Goal: Task Accomplishment & Management: Use online tool/utility

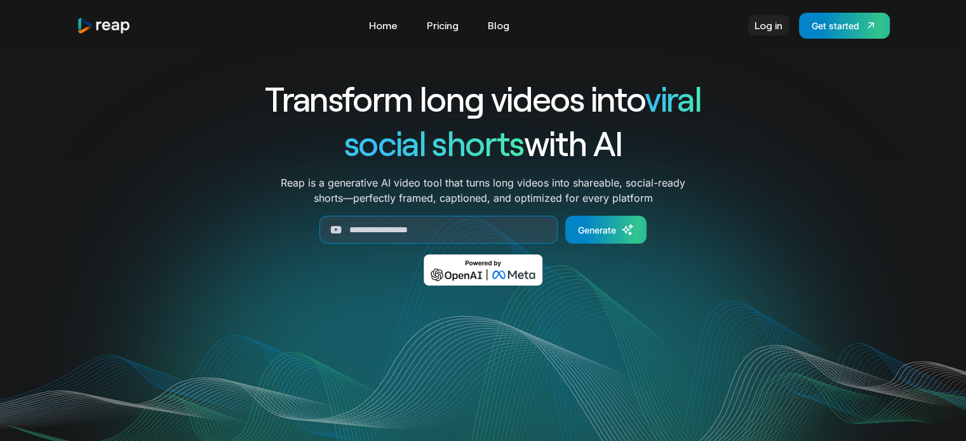
click at [773, 32] on link "Log in" at bounding box center [768, 25] width 41 height 20
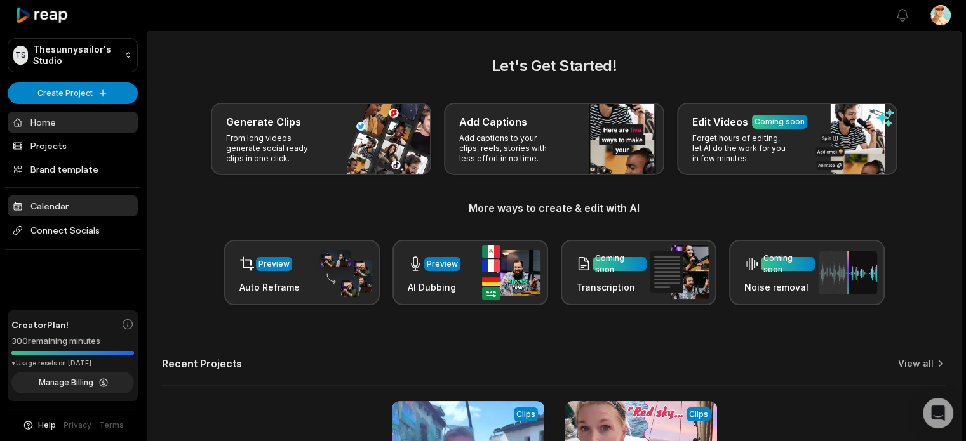
click at [47, 206] on link "Calendar" at bounding box center [73, 206] width 130 height 21
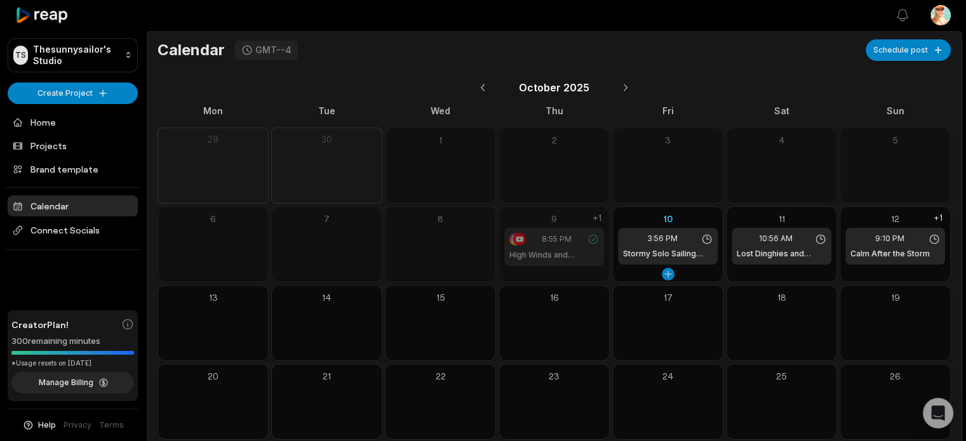
click at [677, 255] on h1 "Stormy Solo Sailing Begins" at bounding box center [668, 253] width 90 height 11
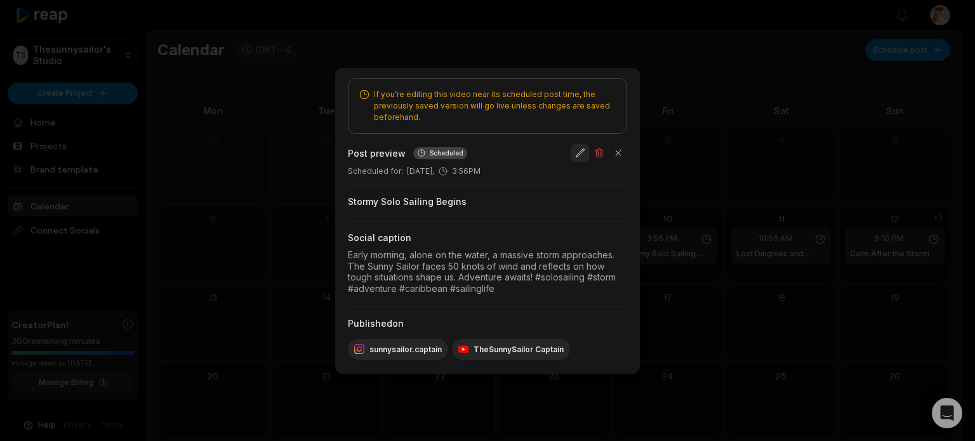
click at [580, 150] on button "button" at bounding box center [580, 153] width 18 height 18
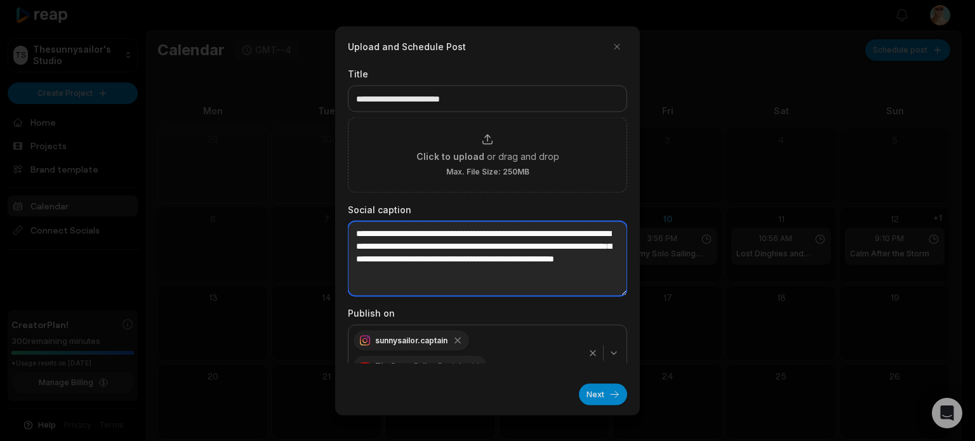
click at [452, 285] on textarea "**********" at bounding box center [487, 258] width 279 height 75
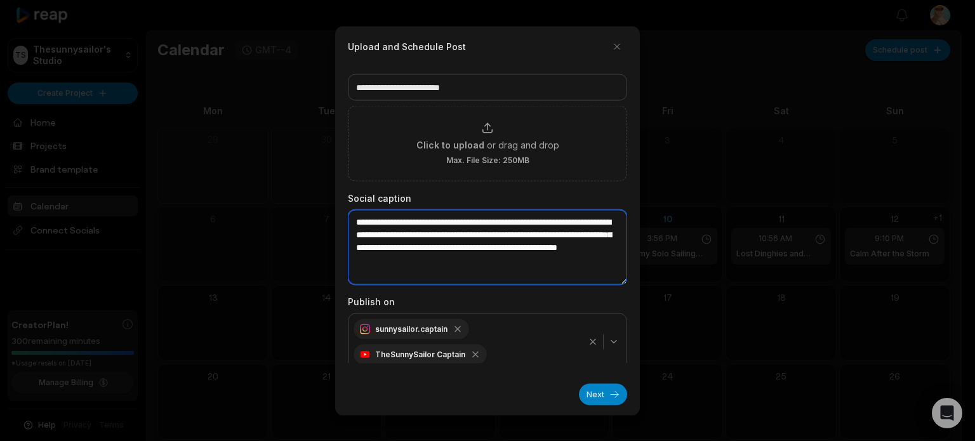
scroll to position [17, 0]
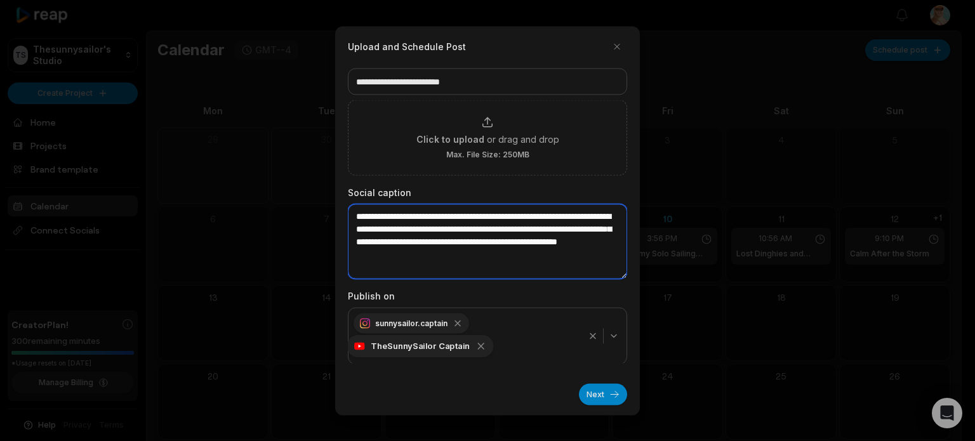
type textarea "**********"
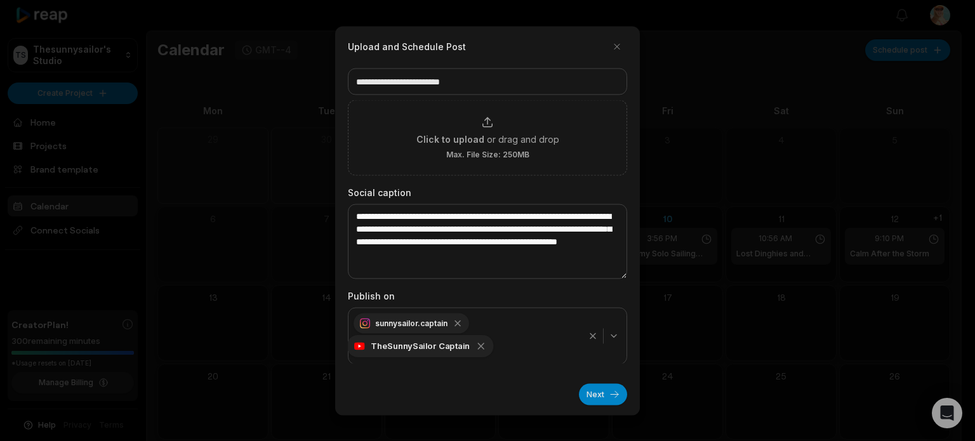
click at [480, 346] on icon "button" at bounding box center [481, 345] width 11 height 11
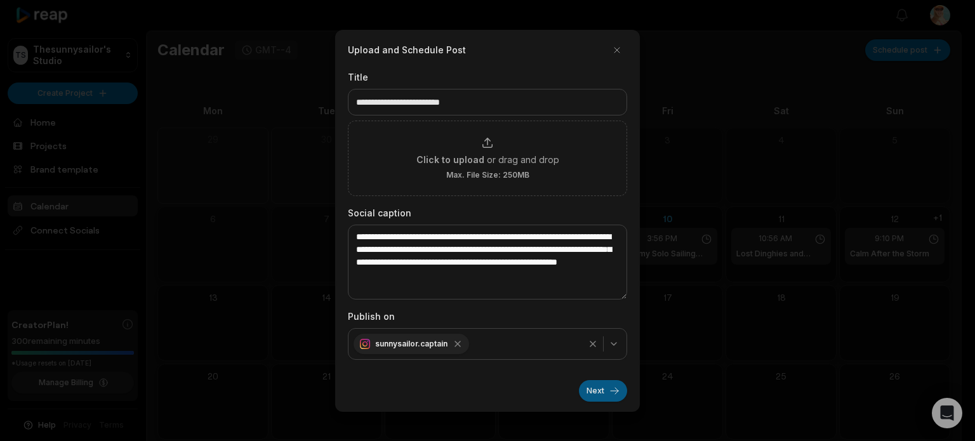
click at [606, 390] on button "Next" at bounding box center [603, 391] width 48 height 22
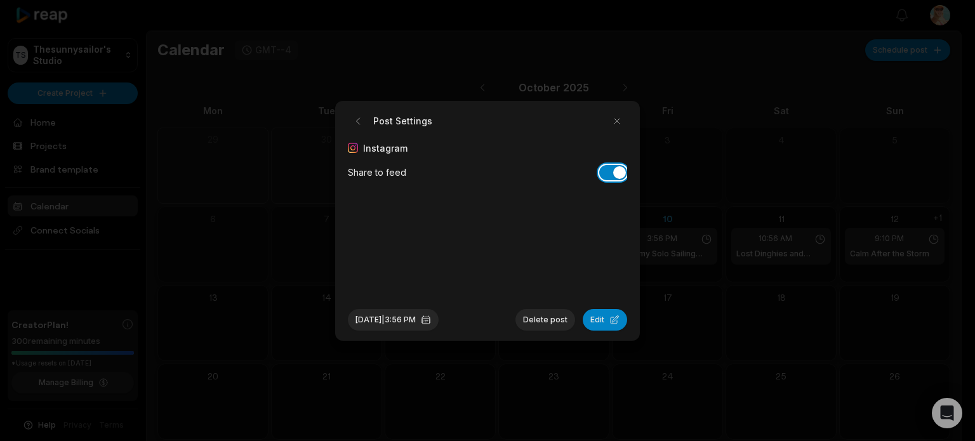
click at [604, 173] on button "Share to feed" at bounding box center [613, 172] width 28 height 15
click at [617, 121] on button "button" at bounding box center [617, 121] width 20 height 20
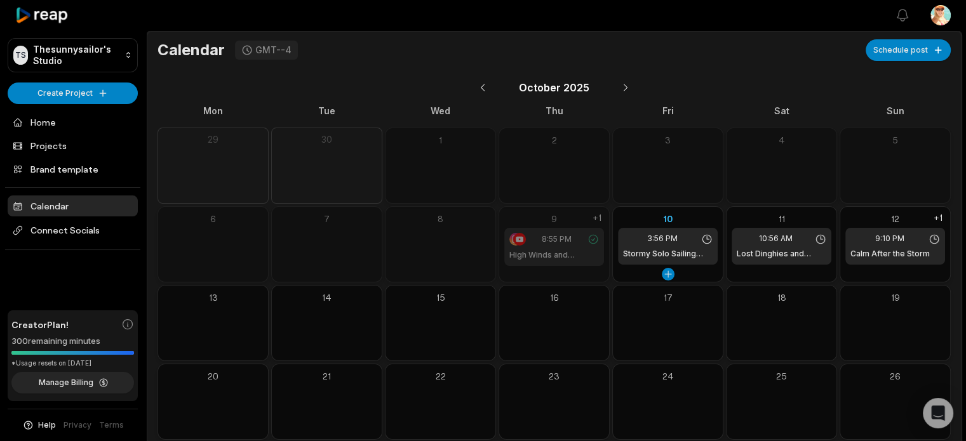
click at [686, 251] on h1 "Stormy Solo Sailing Begins" at bounding box center [668, 253] width 90 height 11
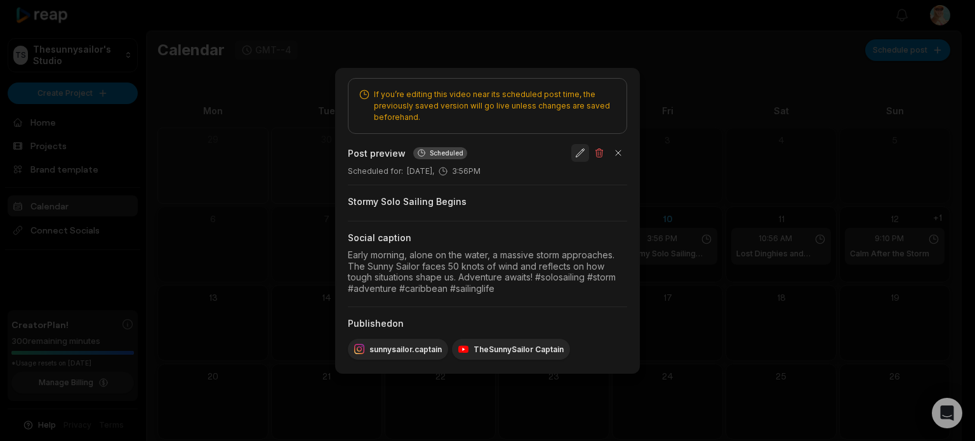
click at [574, 152] on button "button" at bounding box center [580, 153] width 18 height 18
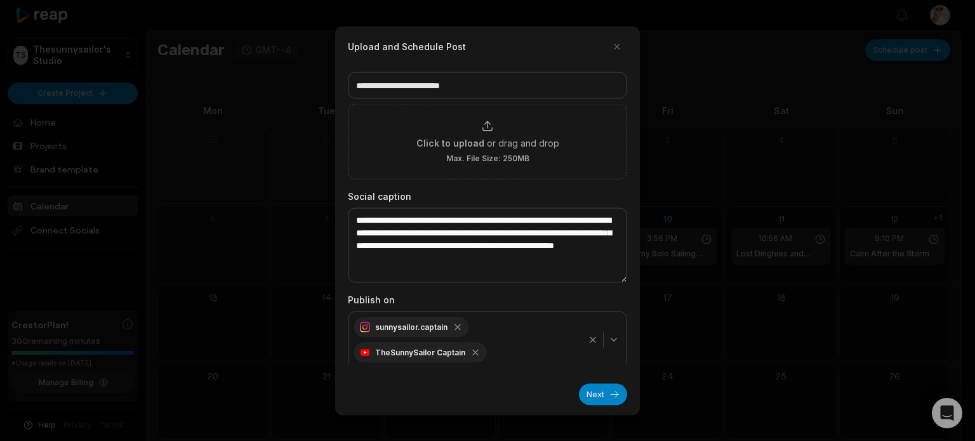
scroll to position [17, 0]
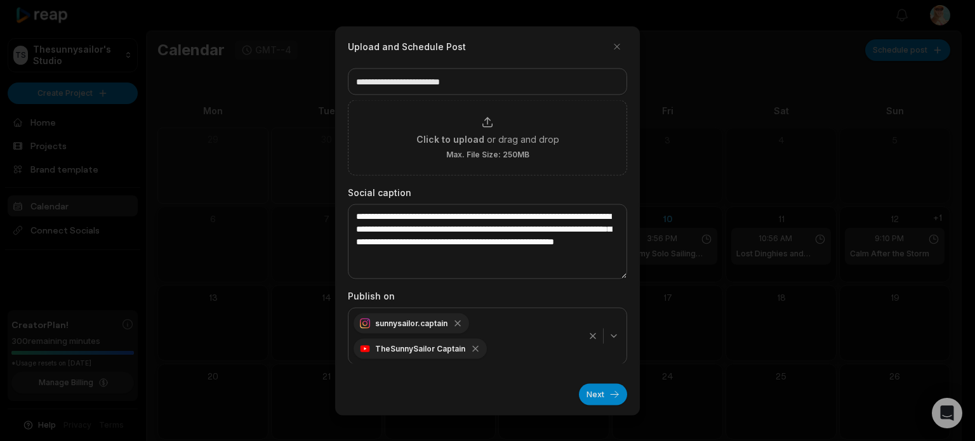
drag, startPoint x: 564, startPoint y: 336, endPoint x: 583, endPoint y: 350, distance: 23.1
drag, startPoint x: 583, startPoint y: 350, endPoint x: 486, endPoint y: 361, distance: 97.1
drag, startPoint x: 485, startPoint y: 340, endPoint x: 481, endPoint y: 351, distance: 12.3
click at [478, 349] on icon "button" at bounding box center [475, 349] width 10 height 10
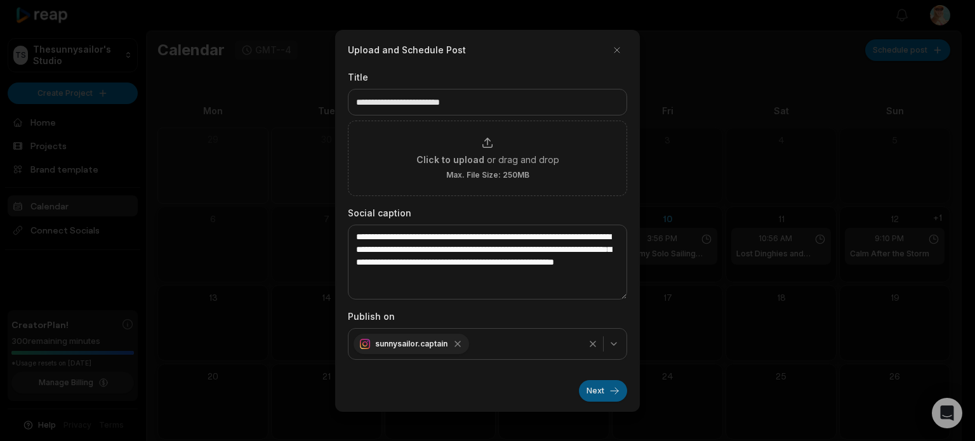
drag, startPoint x: 603, startPoint y: 387, endPoint x: 585, endPoint y: 388, distance: 17.2
drag, startPoint x: 585, startPoint y: 388, endPoint x: 561, endPoint y: 397, distance: 26.5
click at [561, 397] on div "Next" at bounding box center [487, 386] width 279 height 32
drag, startPoint x: 570, startPoint y: 403, endPoint x: 579, endPoint y: 406, distance: 9.4
drag, startPoint x: 579, startPoint y: 406, endPoint x: 601, endPoint y: 393, distance: 25.4
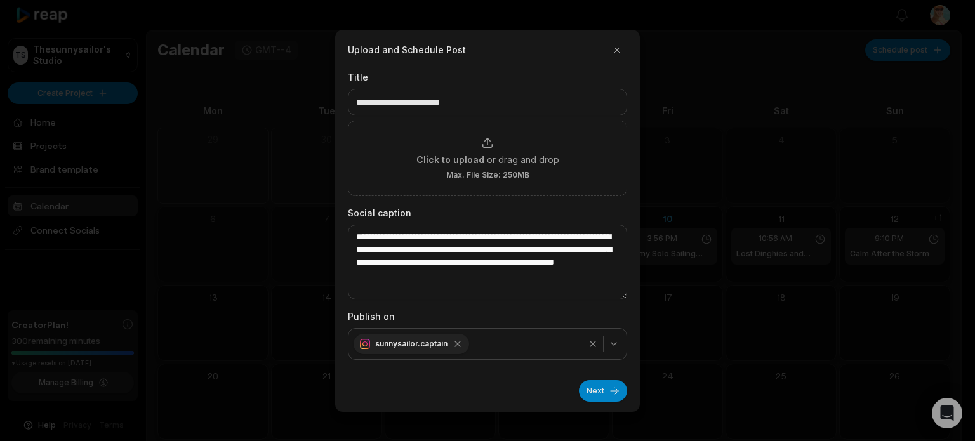
drag, startPoint x: 601, startPoint y: 393, endPoint x: 584, endPoint y: 404, distance: 20.6
click at [585, 404] on div "**********" at bounding box center [487, 221] width 305 height 382
drag, startPoint x: 559, startPoint y: 403, endPoint x: 486, endPoint y: 380, distance: 76.7
click at [479, 378] on div "Next" at bounding box center [487, 386] width 279 height 32
click at [606, 385] on button "Next" at bounding box center [603, 391] width 48 height 22
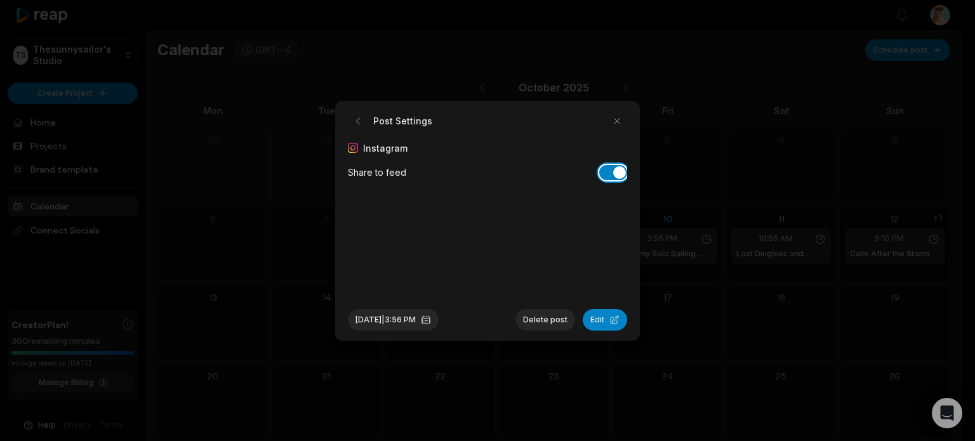
click at [603, 170] on button "Share to feed" at bounding box center [613, 172] width 28 height 15
click at [399, 320] on button "Oct 10, 2025 | 3:56 PM" at bounding box center [393, 320] width 91 height 22
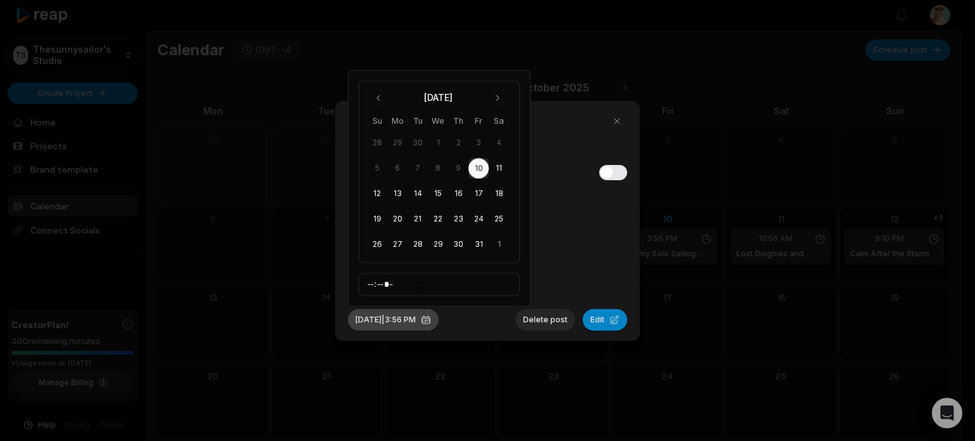
click at [399, 321] on button "Oct 10, 2025 | 3:56 PM" at bounding box center [393, 320] width 91 height 22
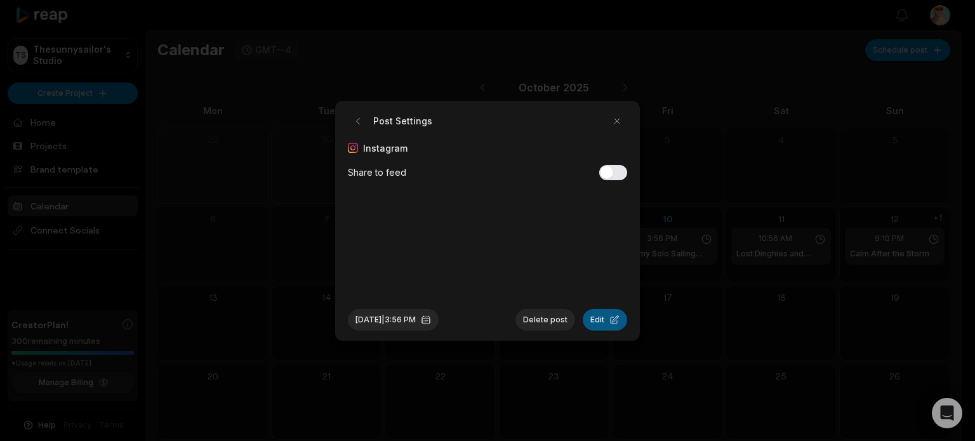
click at [601, 320] on button "Edit" at bounding box center [605, 320] width 44 height 22
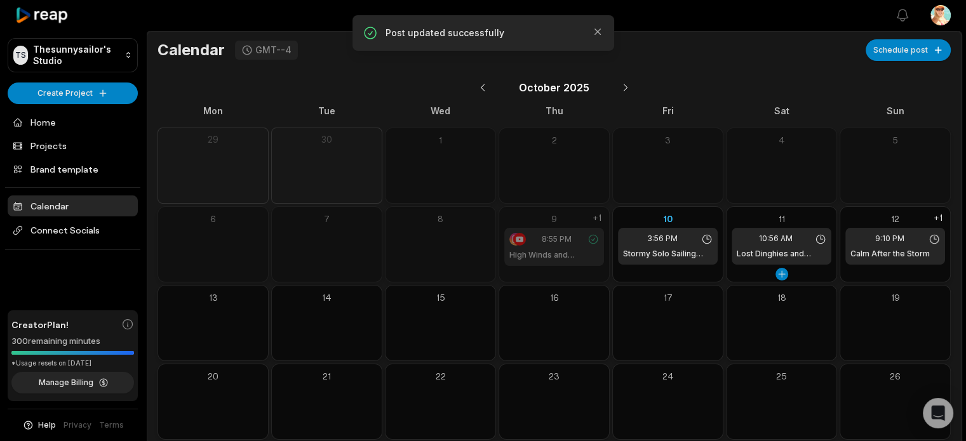
click at [792, 251] on h1 "Lost Dinghies and Community Help" at bounding box center [782, 253] width 90 height 11
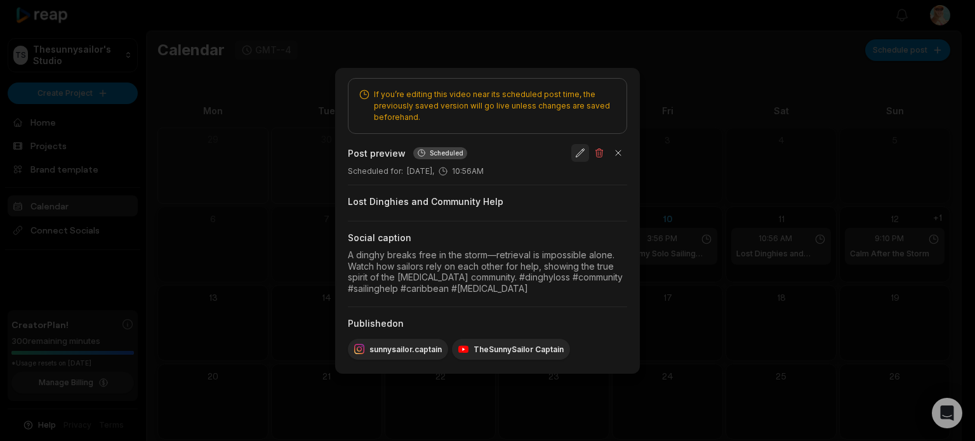
click at [577, 152] on button "button" at bounding box center [580, 153] width 18 height 18
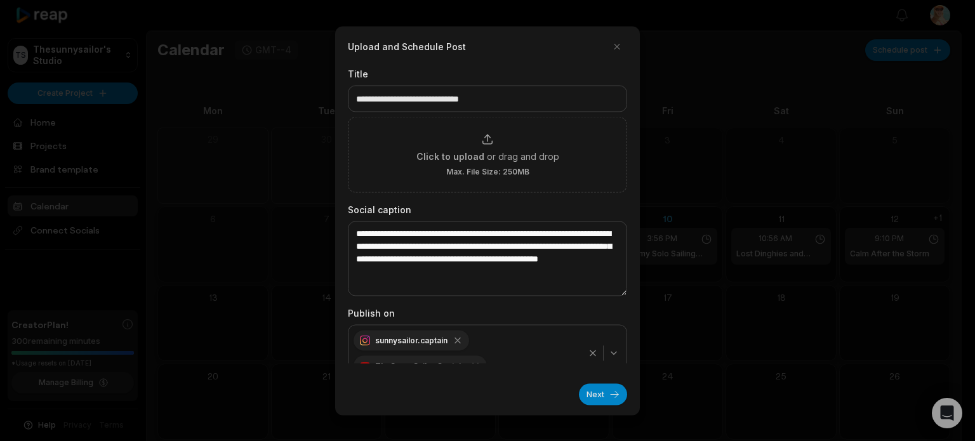
scroll to position [17, 0]
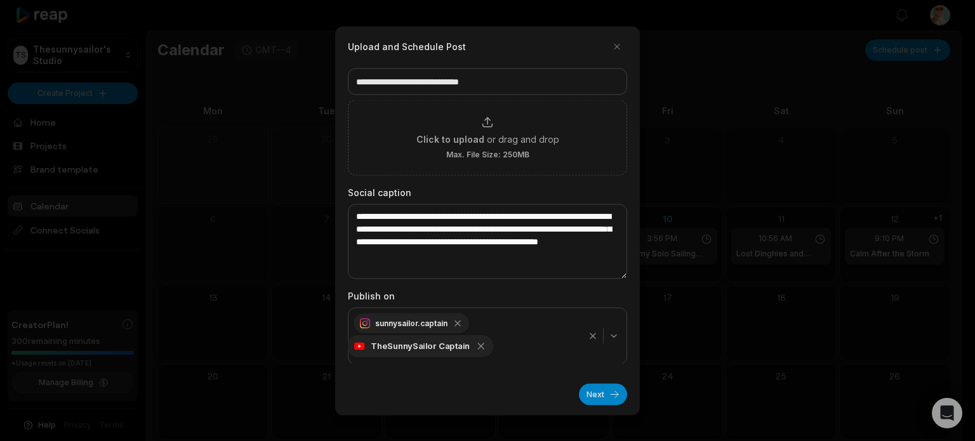
click at [481, 345] on icon "button" at bounding box center [481, 345] width 11 height 11
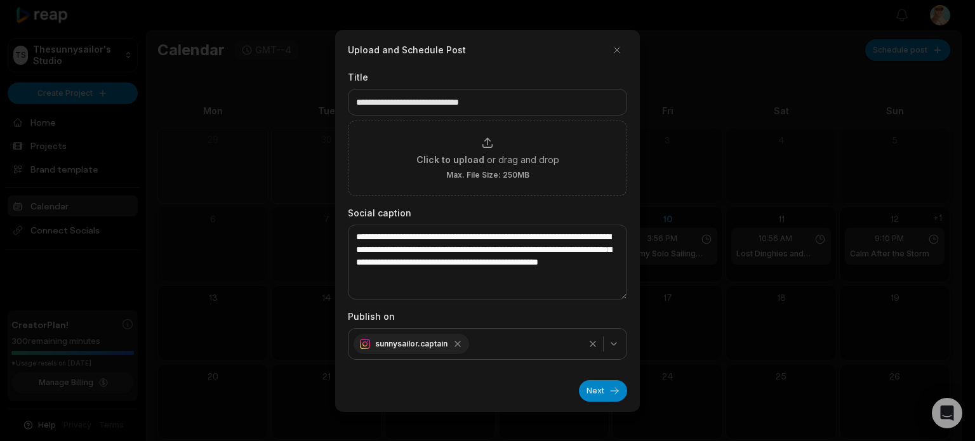
scroll to position [0, 0]
click at [607, 388] on button "Next" at bounding box center [603, 391] width 48 height 22
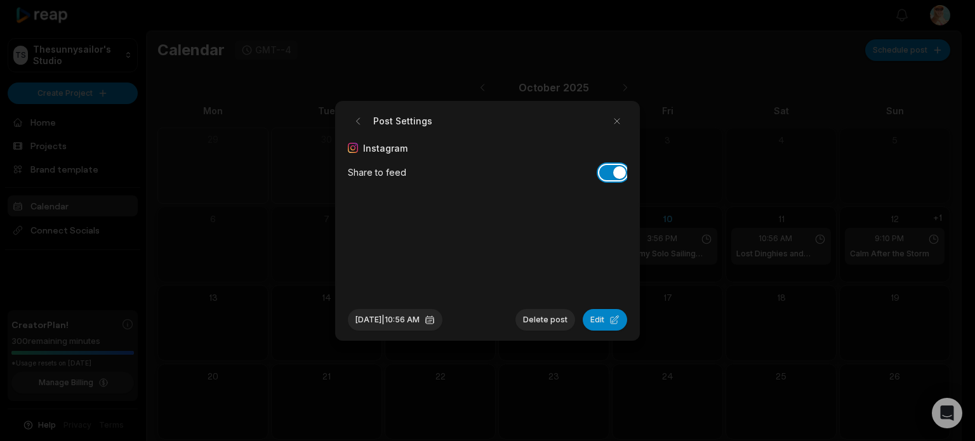
click at [607, 174] on button "Share to feed" at bounding box center [613, 172] width 28 height 15
click at [599, 321] on button "Edit" at bounding box center [605, 320] width 44 height 22
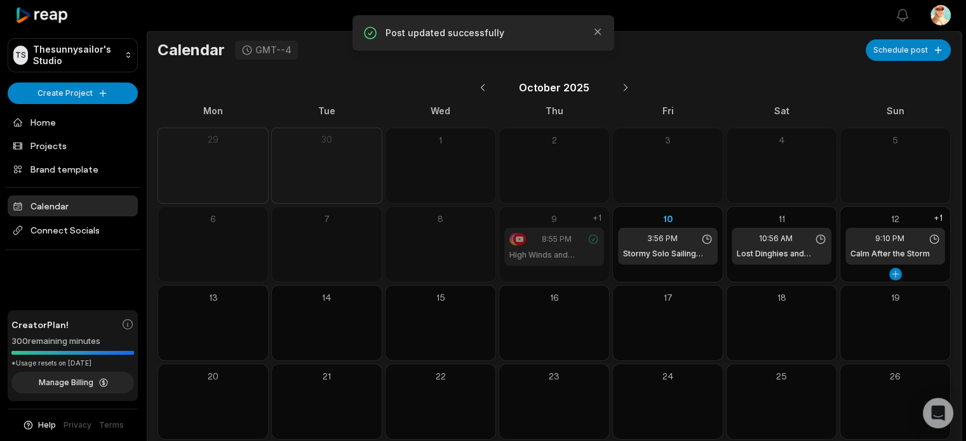
click at [893, 251] on h1 "Calm After the Storm" at bounding box center [889, 253] width 79 height 11
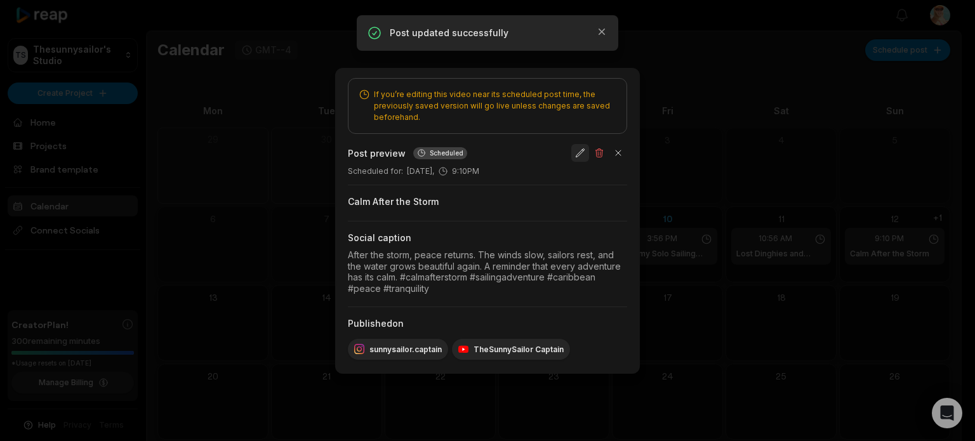
click at [578, 150] on button "button" at bounding box center [580, 153] width 18 height 18
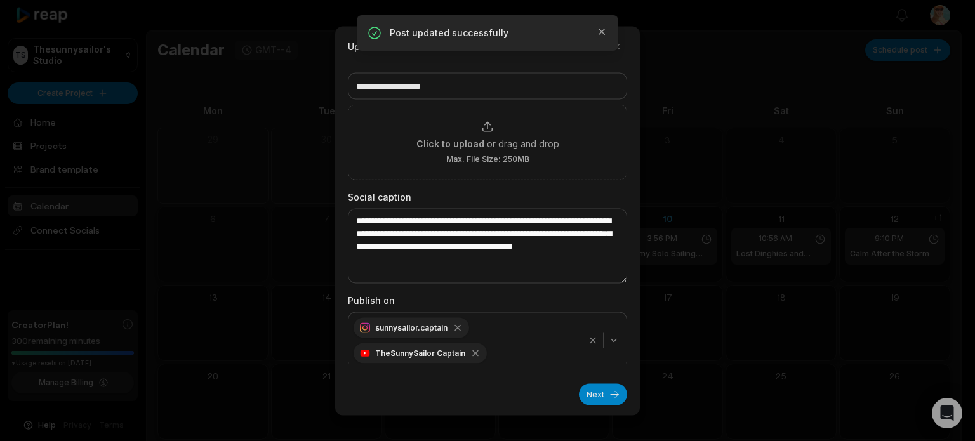
scroll to position [17, 0]
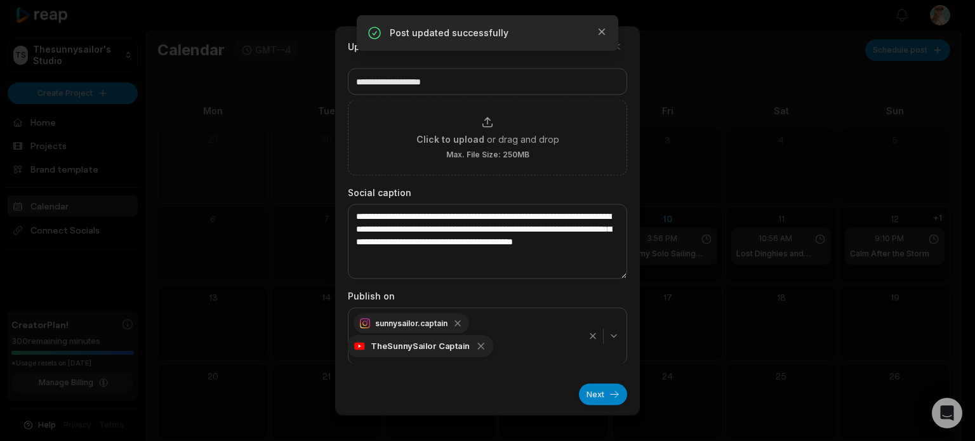
click at [476, 346] on icon "button" at bounding box center [481, 345] width 11 height 11
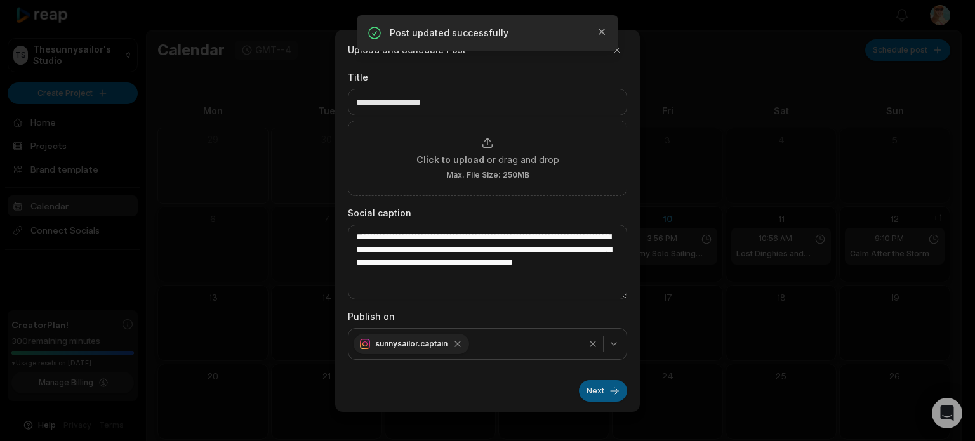
click at [606, 390] on button "Next" at bounding box center [603, 391] width 48 height 22
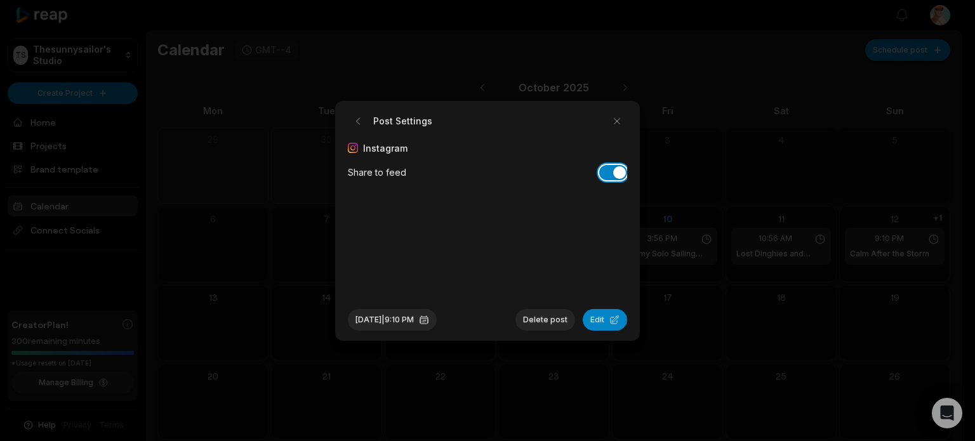
click at [610, 170] on button "Share to feed" at bounding box center [613, 172] width 28 height 15
click at [599, 320] on button "Edit" at bounding box center [605, 320] width 44 height 22
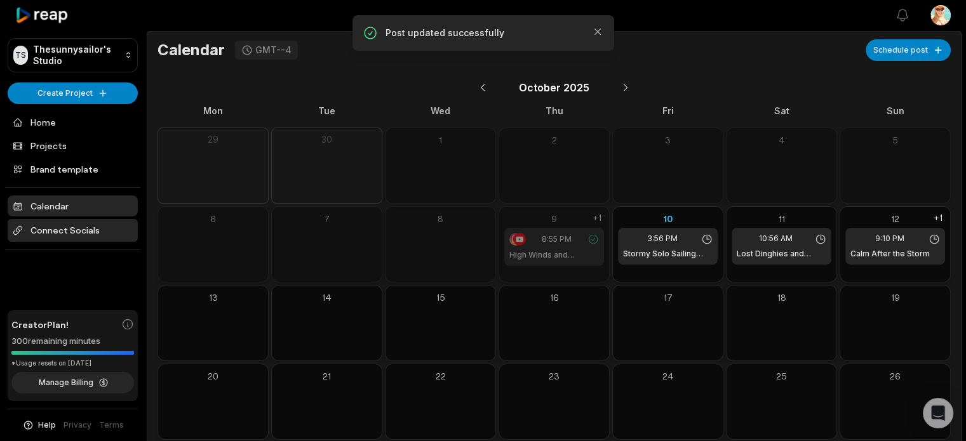
click at [61, 229] on span "Connect Socials" at bounding box center [73, 230] width 130 height 23
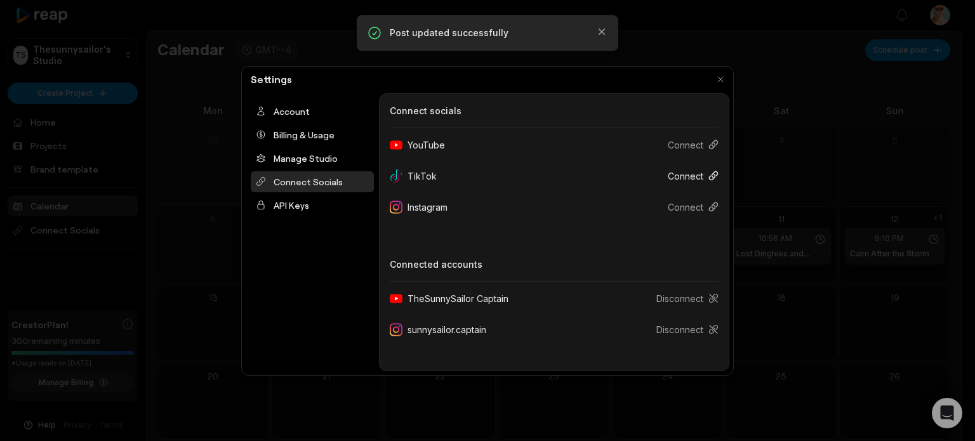
click at [693, 173] on button "Connect" at bounding box center [688, 175] width 61 height 23
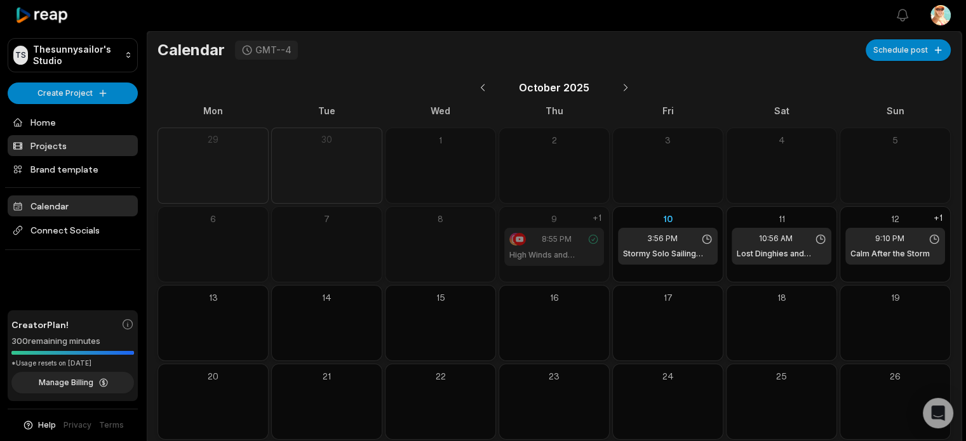
click at [58, 145] on link "Projects" at bounding box center [73, 145] width 130 height 21
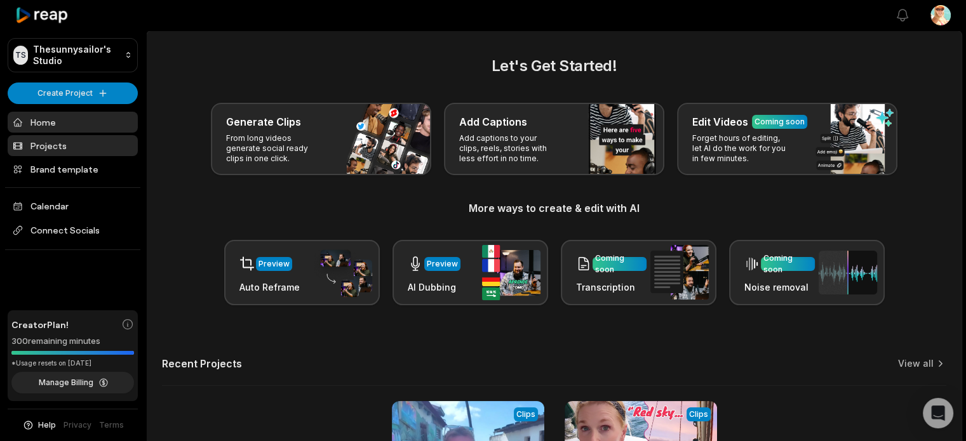
click at [69, 141] on link "Projects" at bounding box center [73, 145] width 130 height 21
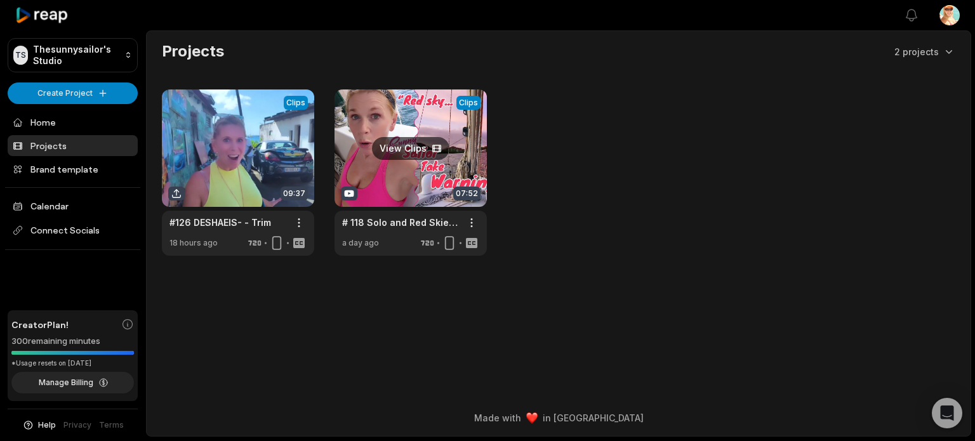
click at [409, 149] on link at bounding box center [411, 173] width 152 height 166
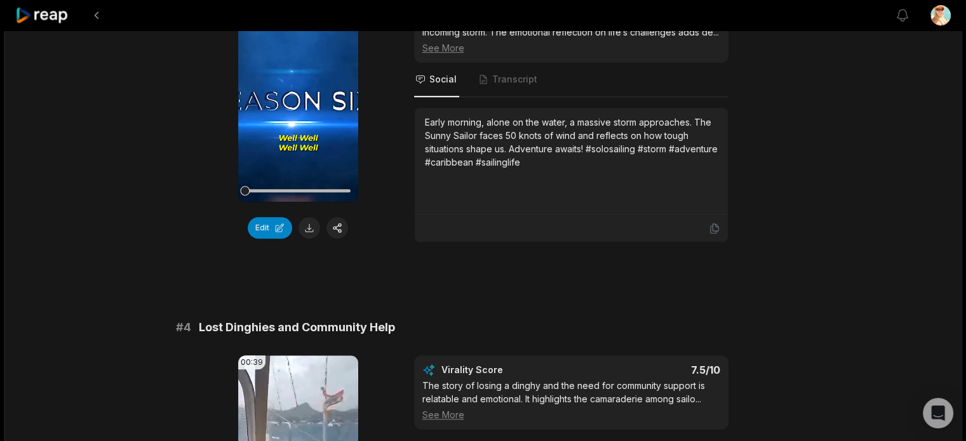
scroll to position [825, 0]
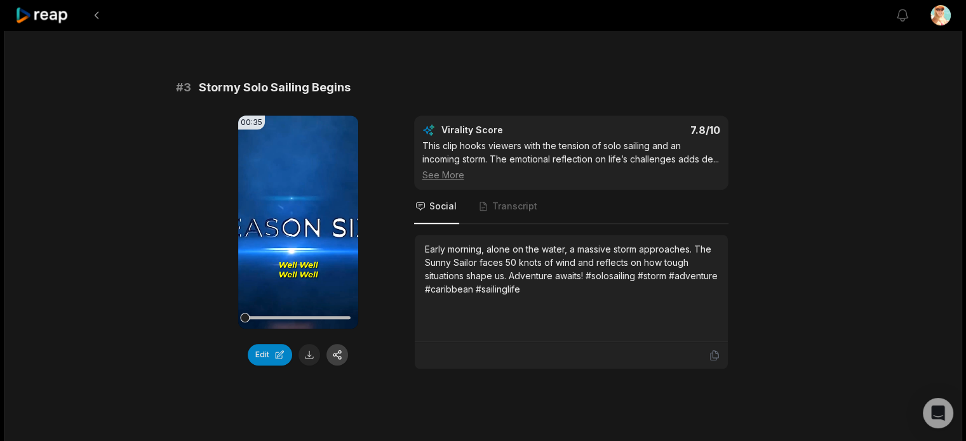
click at [338, 355] on button "button" at bounding box center [337, 355] width 22 height 22
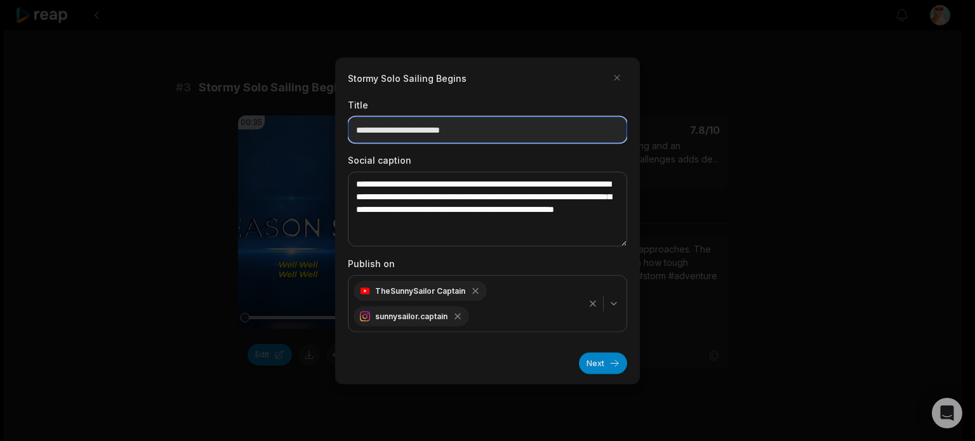
click at [495, 128] on input "**********" at bounding box center [487, 129] width 279 height 27
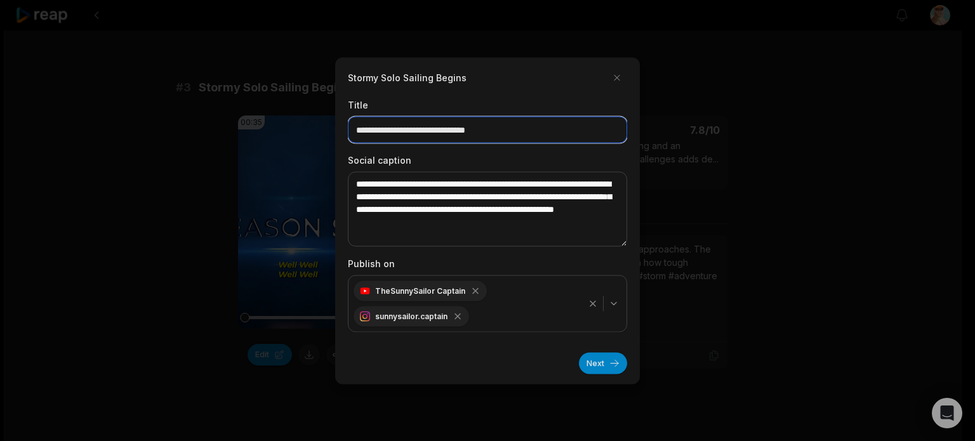
type input "**********"
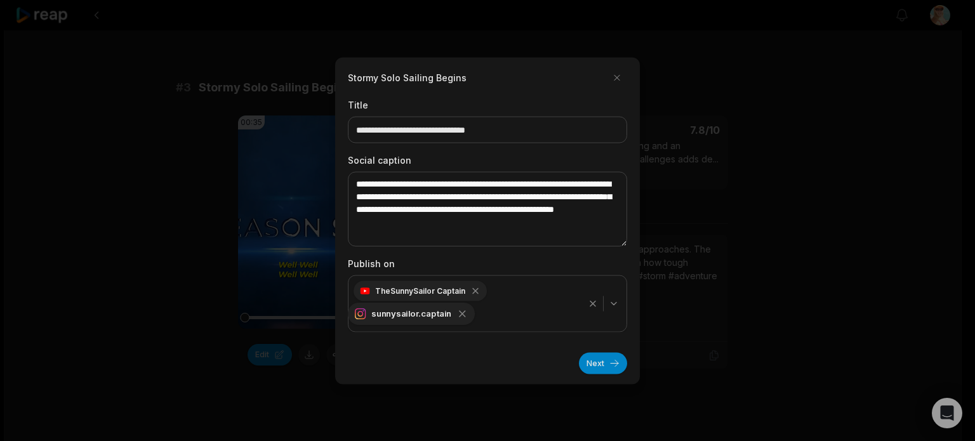
click at [464, 316] on icon "button" at bounding box center [462, 313] width 11 height 11
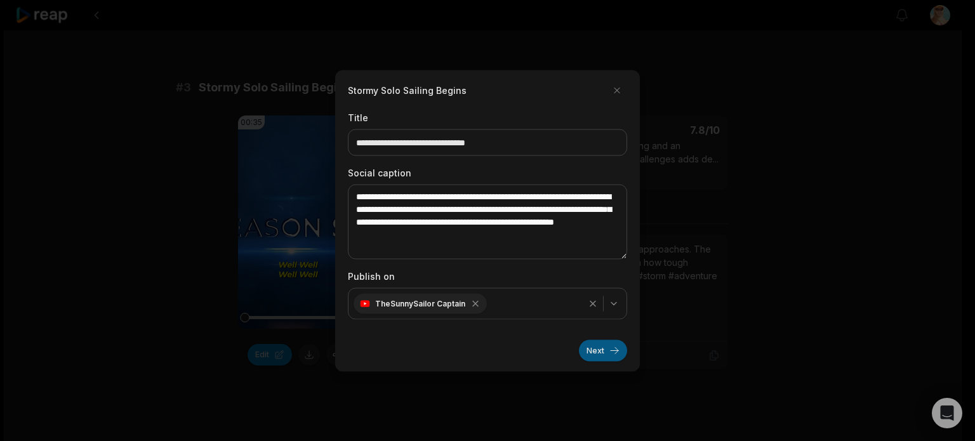
click at [610, 350] on button "Next" at bounding box center [603, 351] width 48 height 22
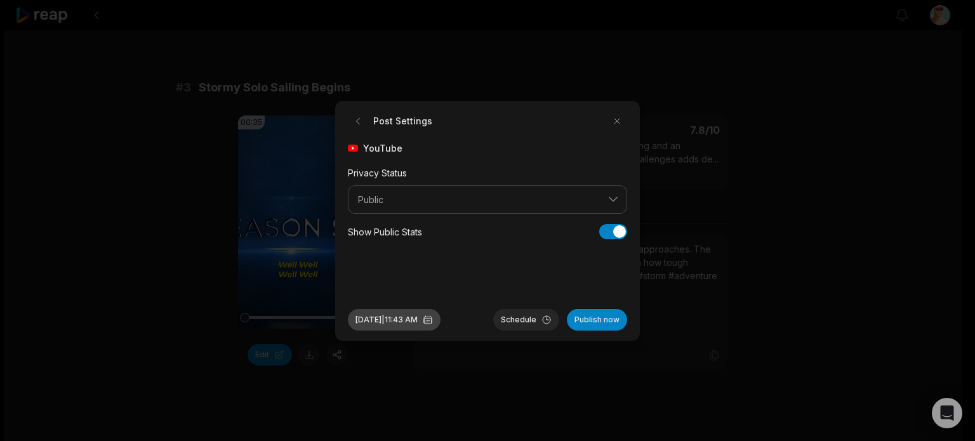
click at [418, 318] on button "Oct 10, 2025 | 11:43 AM" at bounding box center [394, 320] width 93 height 22
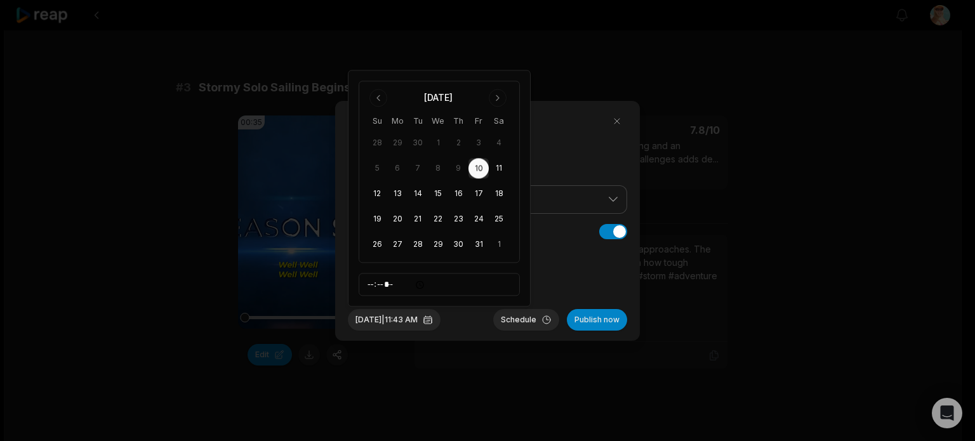
click at [480, 165] on button "10" at bounding box center [479, 169] width 20 height 20
click at [371, 286] on input "*****" at bounding box center [439, 285] width 161 height 23
type input "*****"
click at [518, 322] on button "Schedule" at bounding box center [526, 320] width 66 height 22
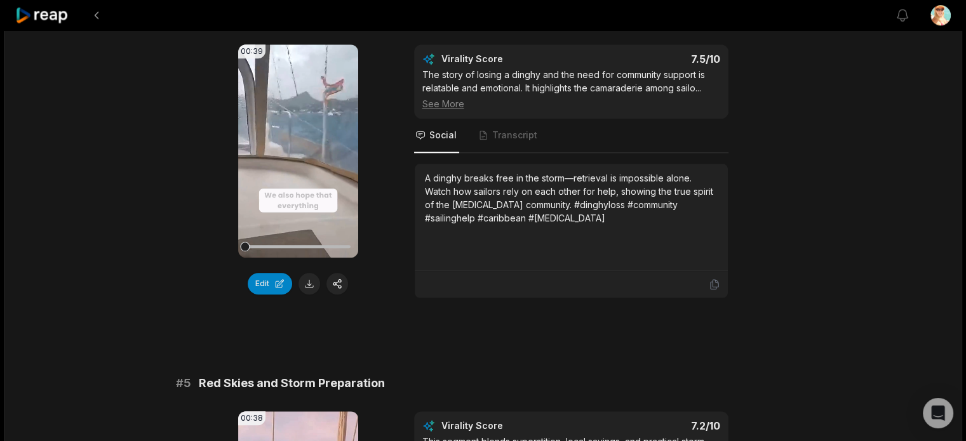
scroll to position [1270, 0]
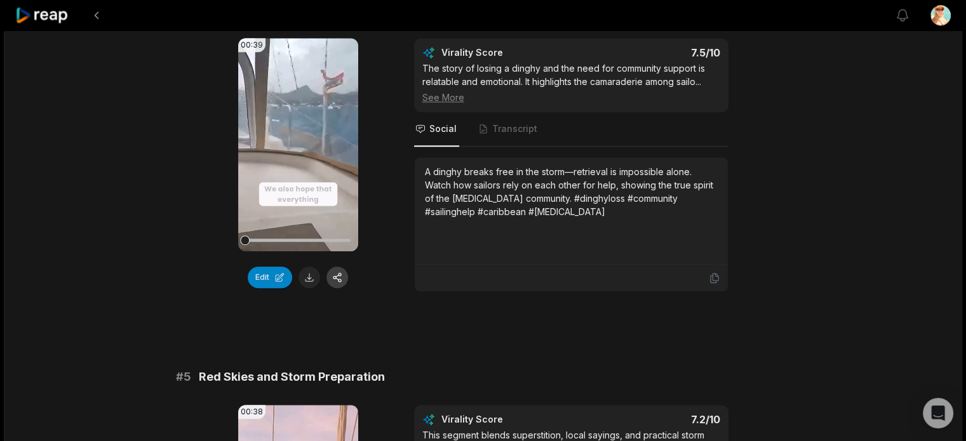
click at [340, 288] on button "button" at bounding box center [337, 278] width 22 height 22
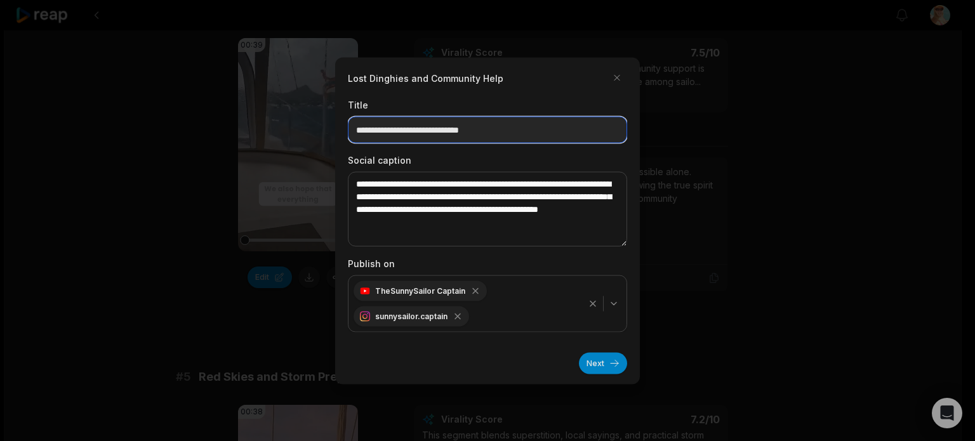
click at [523, 121] on input "**********" at bounding box center [487, 129] width 279 height 27
click at [526, 131] on input "**********" at bounding box center [487, 129] width 279 height 27
drag, startPoint x: 544, startPoint y: 131, endPoint x: 506, endPoint y: 128, distance: 38.2
click at [506, 128] on input "**********" at bounding box center [487, 129] width 279 height 27
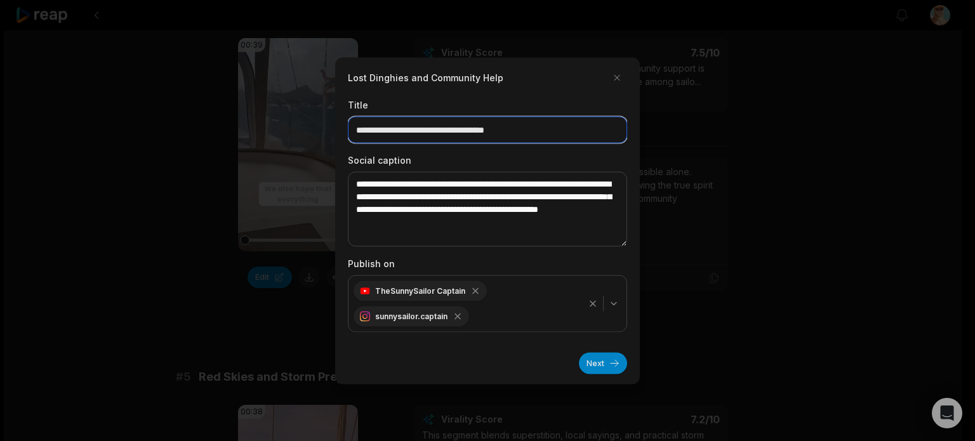
type input "**********"
click at [449, 359] on div "Next" at bounding box center [487, 358] width 279 height 32
drag, startPoint x: 462, startPoint y: 312, endPoint x: 492, endPoint y: 340, distance: 40.9
click at [461, 312] on icon "button" at bounding box center [458, 316] width 10 height 10
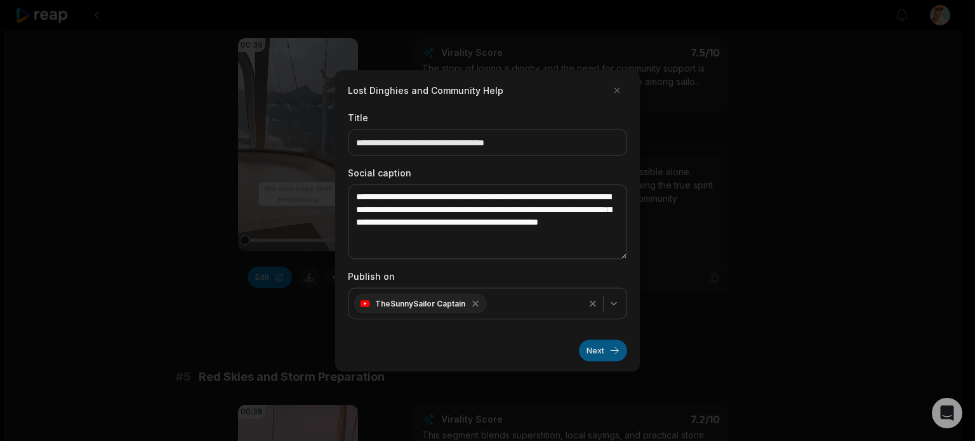
click at [608, 352] on button "Next" at bounding box center [603, 351] width 48 height 22
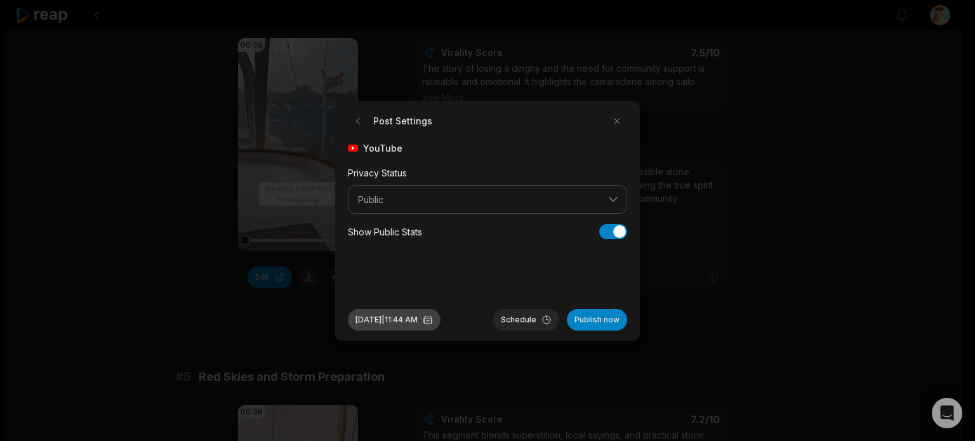
click at [410, 316] on button "Oct 10, 2025 | 11:44 AM" at bounding box center [394, 320] width 93 height 22
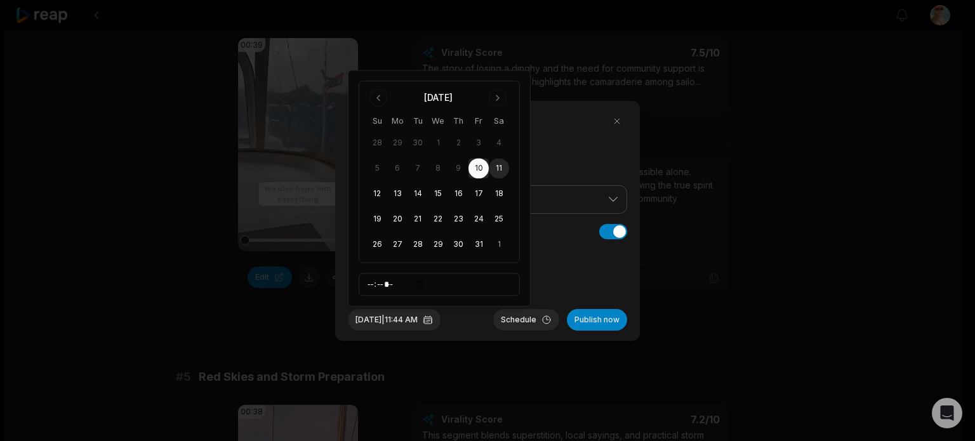
click at [497, 167] on button "11" at bounding box center [499, 169] width 20 height 20
click at [409, 319] on button "Oct 11, 2025 | 11:44 AM" at bounding box center [394, 320] width 93 height 22
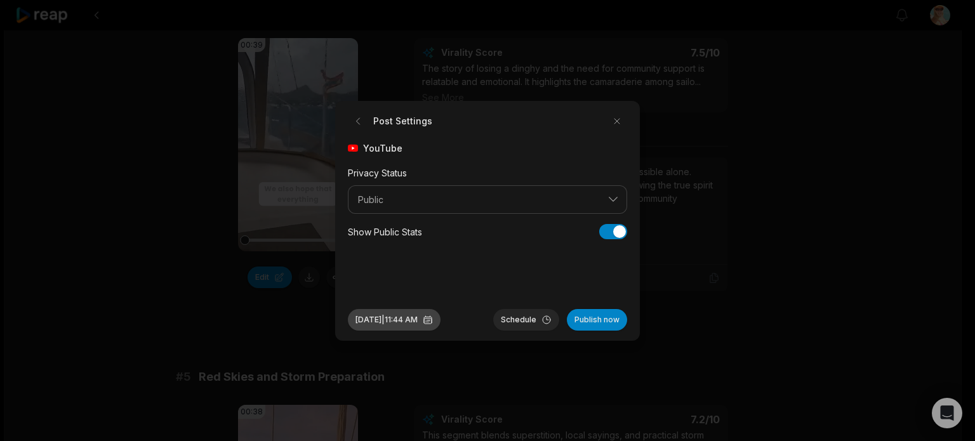
click at [398, 317] on button "Oct 11, 2025 | 11:44 AM" at bounding box center [394, 320] width 93 height 22
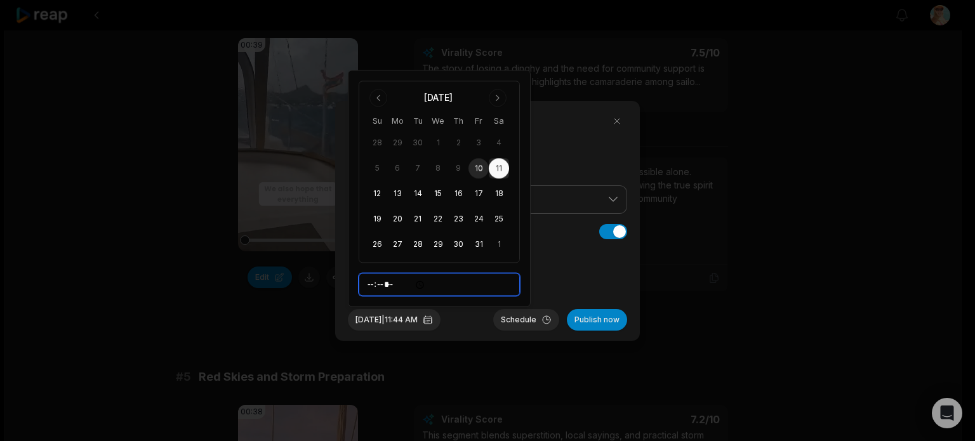
click at [373, 282] on input "*****" at bounding box center [439, 285] width 161 height 23
type input "*****"
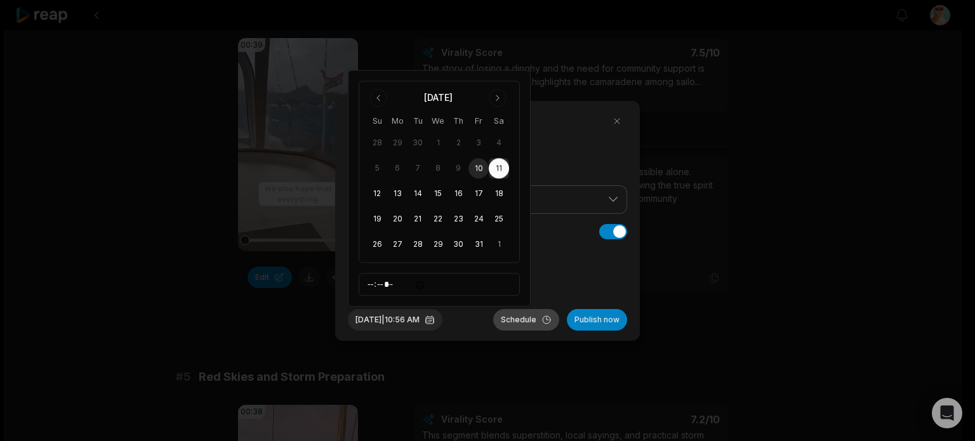
click at [517, 321] on button "Schedule" at bounding box center [526, 320] width 66 height 22
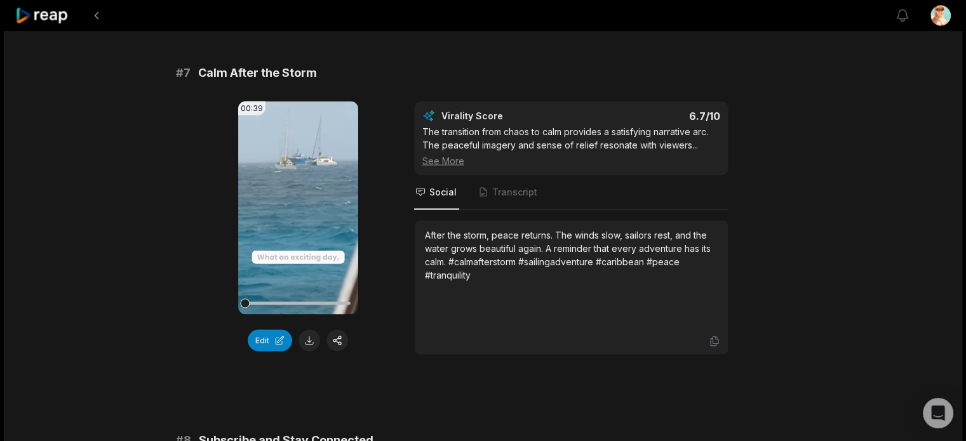
scroll to position [2349, 0]
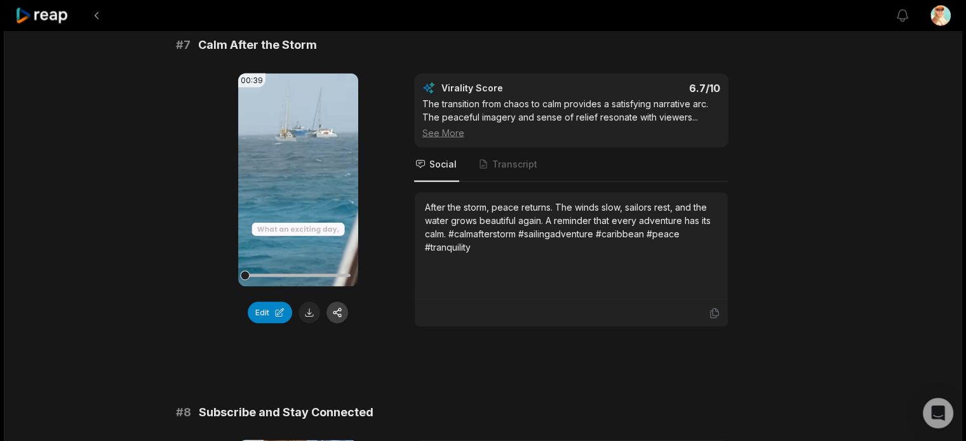
click at [336, 323] on button "button" at bounding box center [337, 313] width 22 height 22
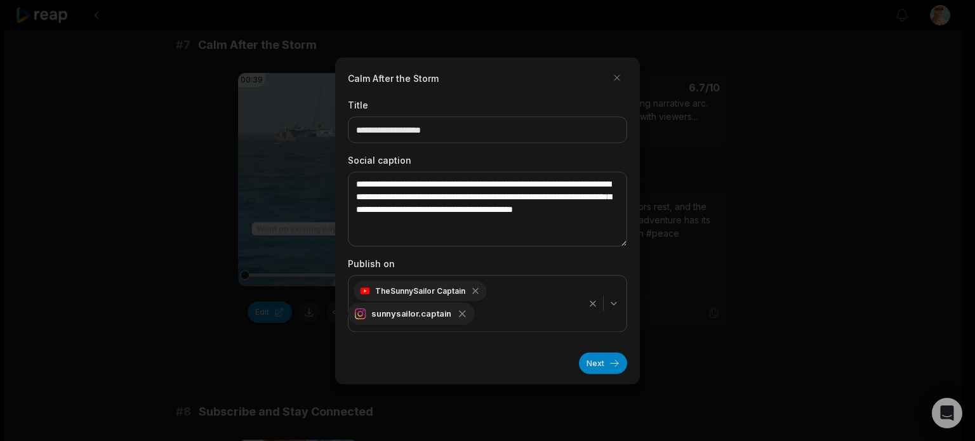
click at [462, 313] on icon "button" at bounding box center [463, 314] width 6 height 6
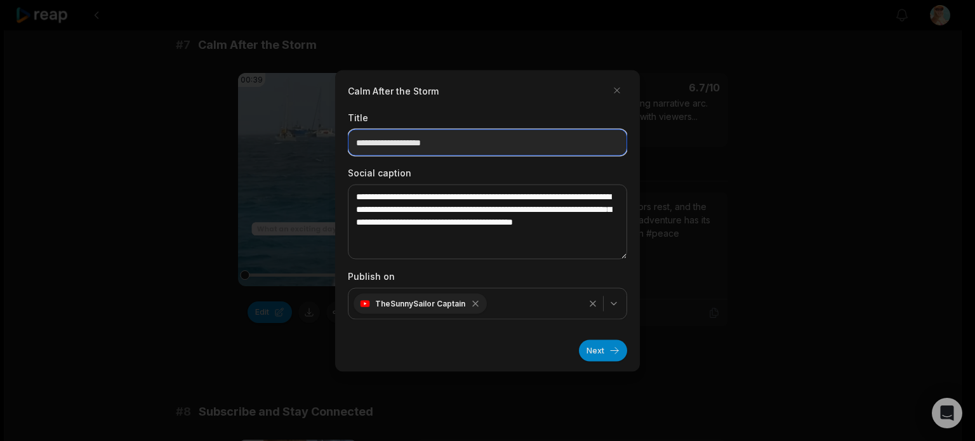
click at [505, 144] on input "**********" at bounding box center [487, 142] width 279 height 27
paste input "********"
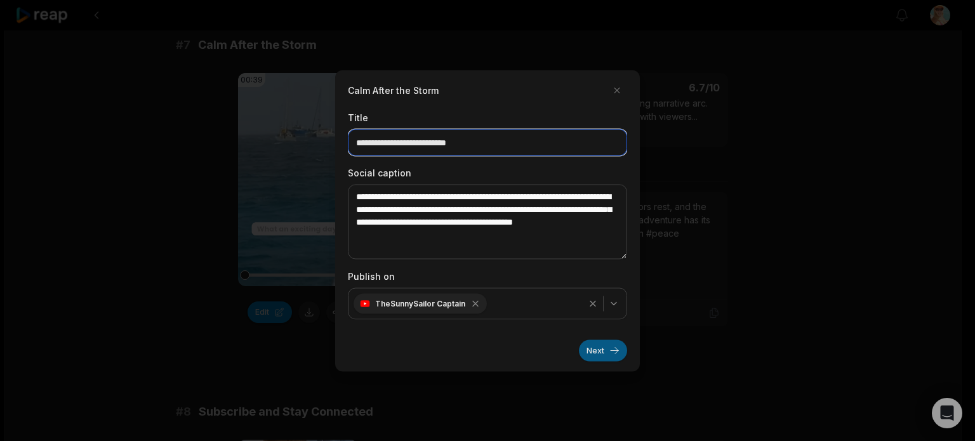
type input "**********"
click at [609, 350] on button "Next" at bounding box center [603, 351] width 48 height 22
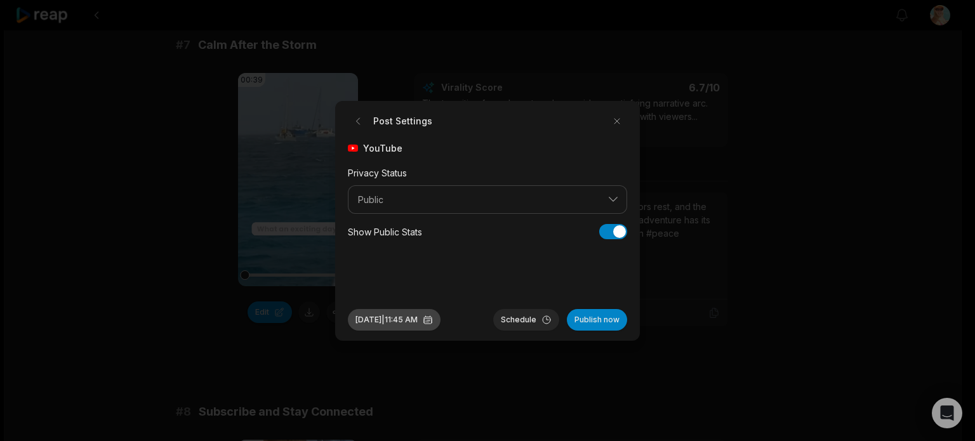
click at [392, 321] on button "Oct 10, 2025 | 11:45 AM" at bounding box center [394, 320] width 93 height 22
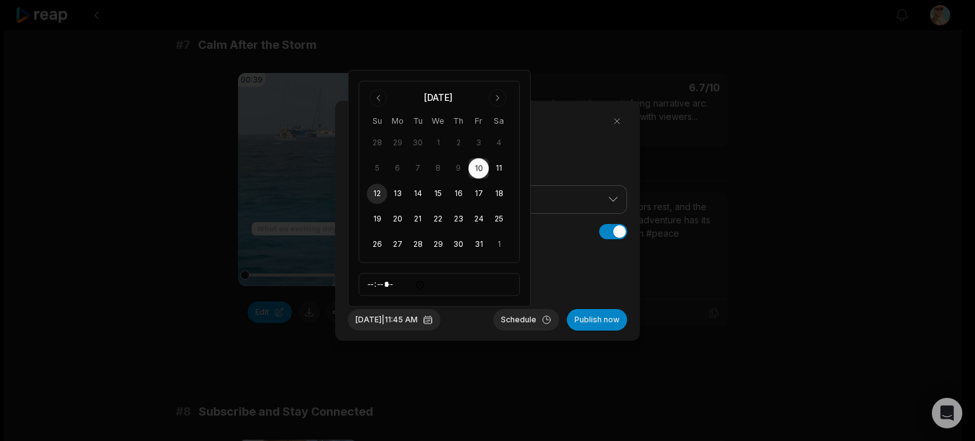
click at [378, 194] on button "12" at bounding box center [377, 194] width 20 height 20
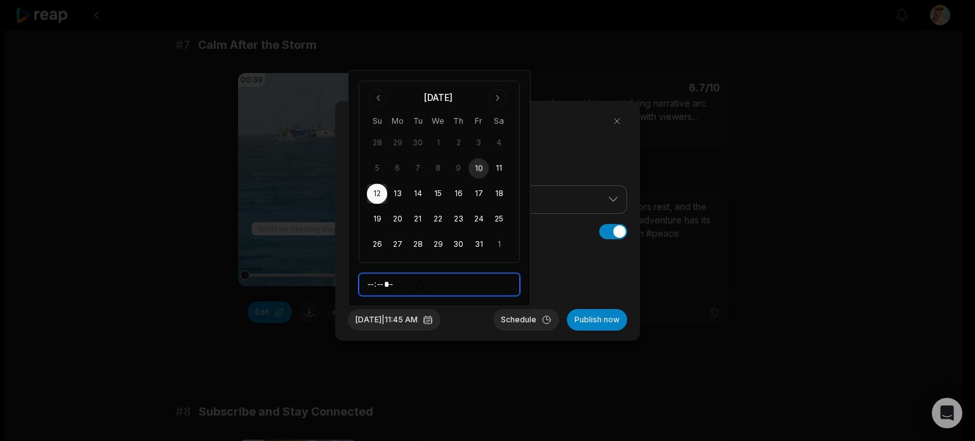
click at [370, 286] on input "*****" at bounding box center [439, 285] width 161 height 23
type input "*****"
click at [467, 326] on div "Oct 12, 2025 | 9:10 PM Schedule Publish now" at bounding box center [487, 315] width 279 height 32
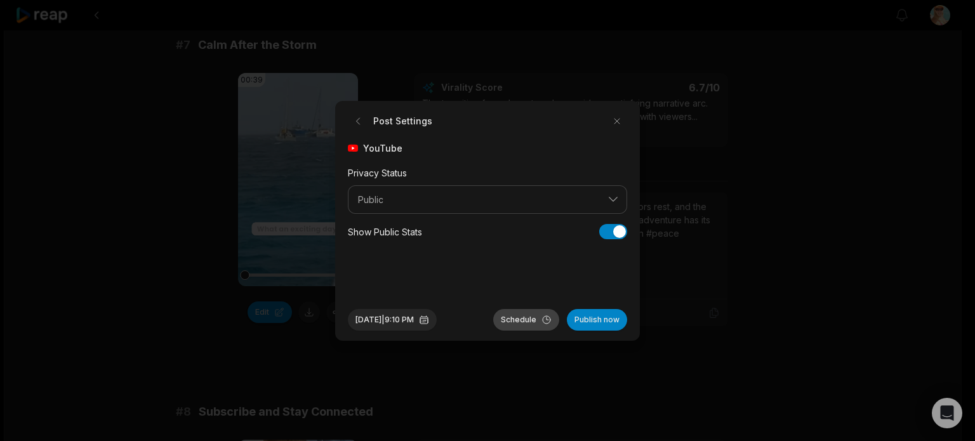
click at [517, 318] on button "Schedule" at bounding box center [526, 320] width 66 height 22
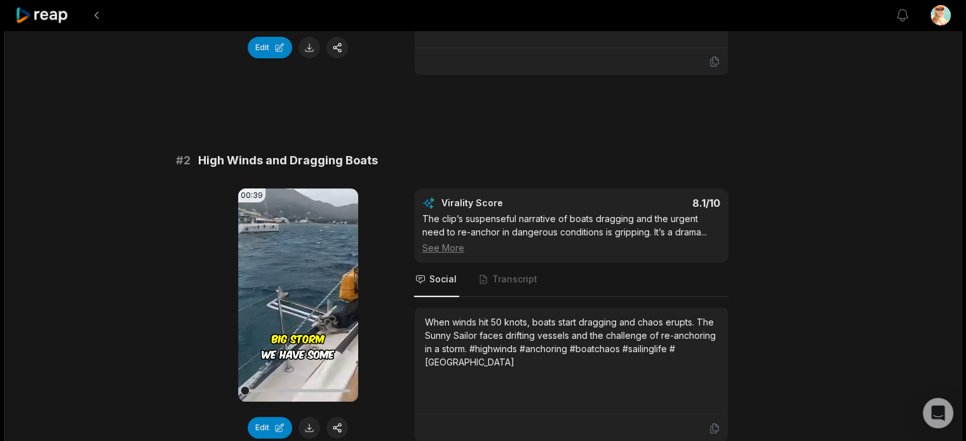
scroll to position [381, 0]
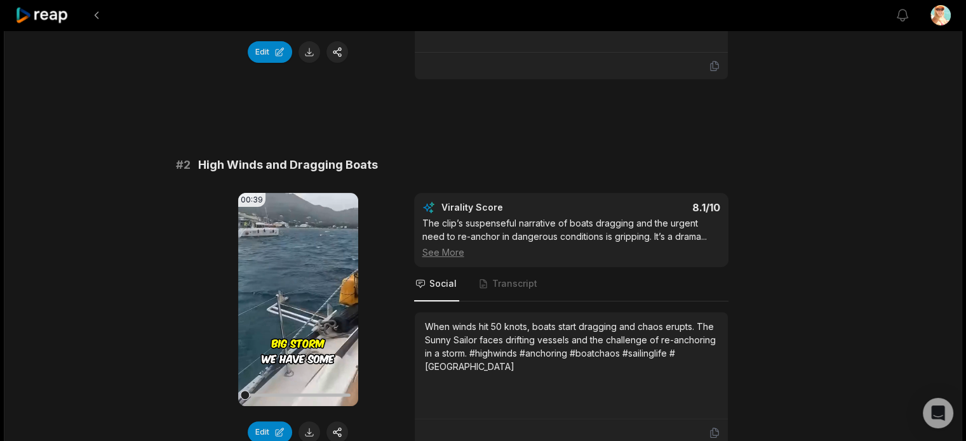
click at [310, 432] on button at bounding box center [309, 433] width 22 height 22
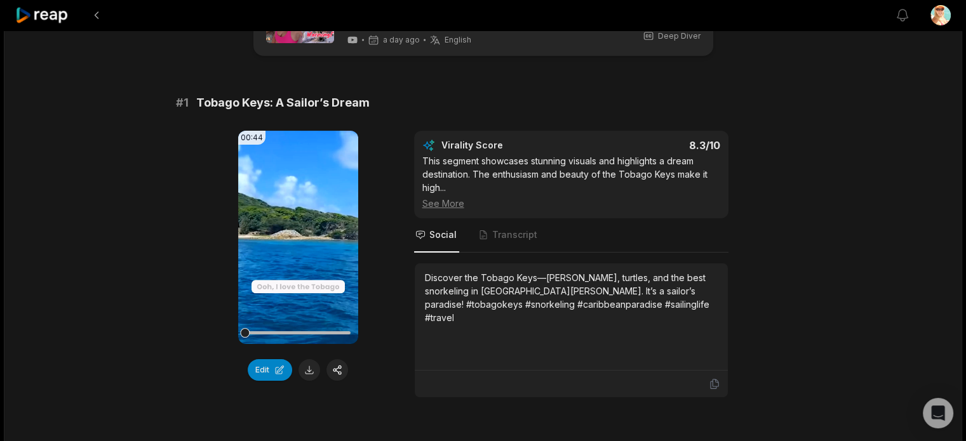
scroll to position [63, 0]
click at [309, 369] on button at bounding box center [309, 370] width 22 height 22
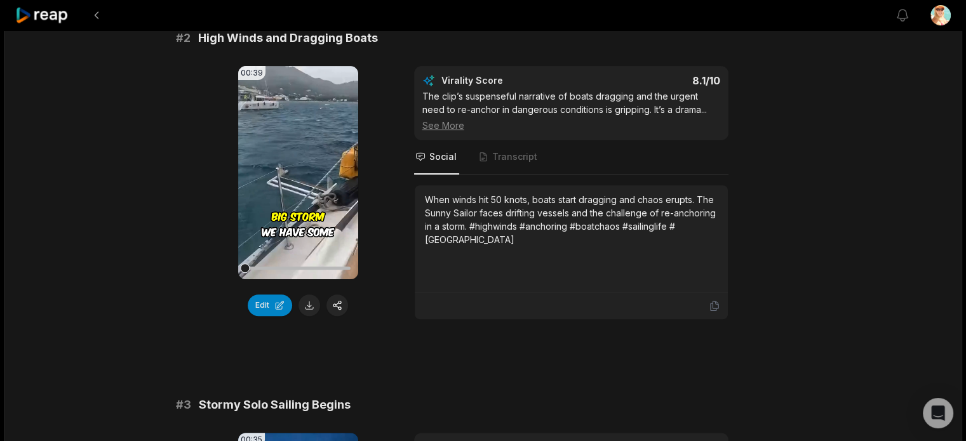
scroll to position [762, 0]
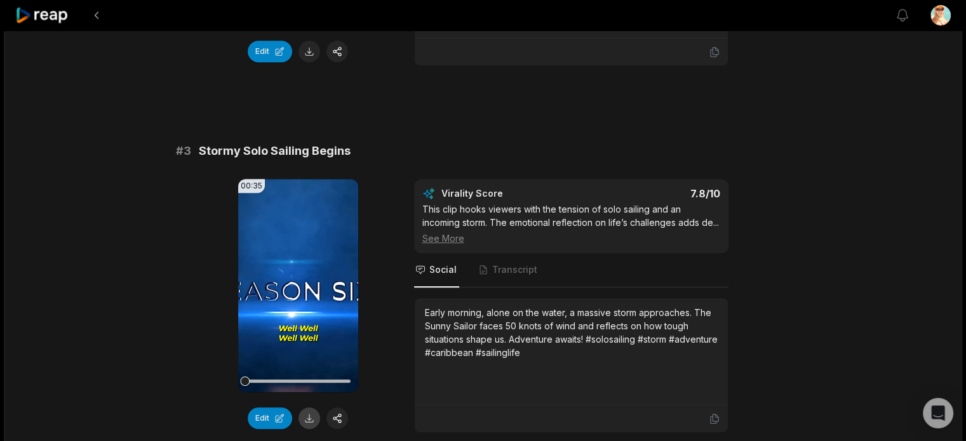
click at [312, 415] on button at bounding box center [309, 419] width 22 height 22
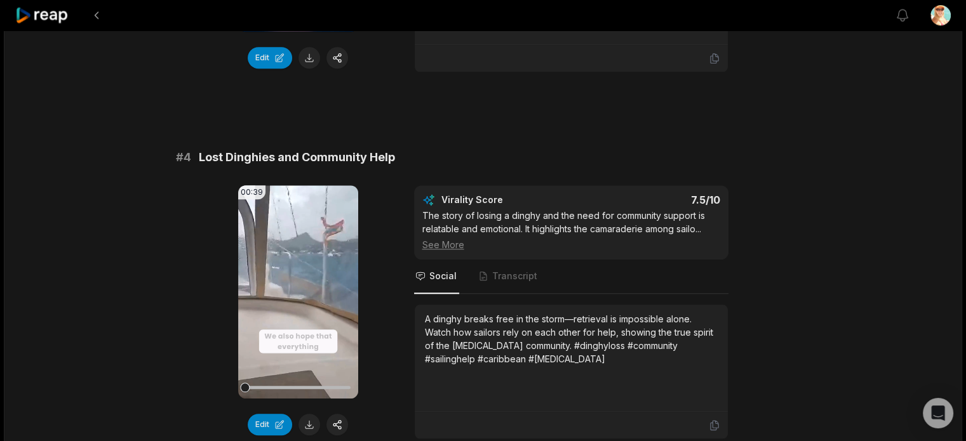
scroll to position [1143, 0]
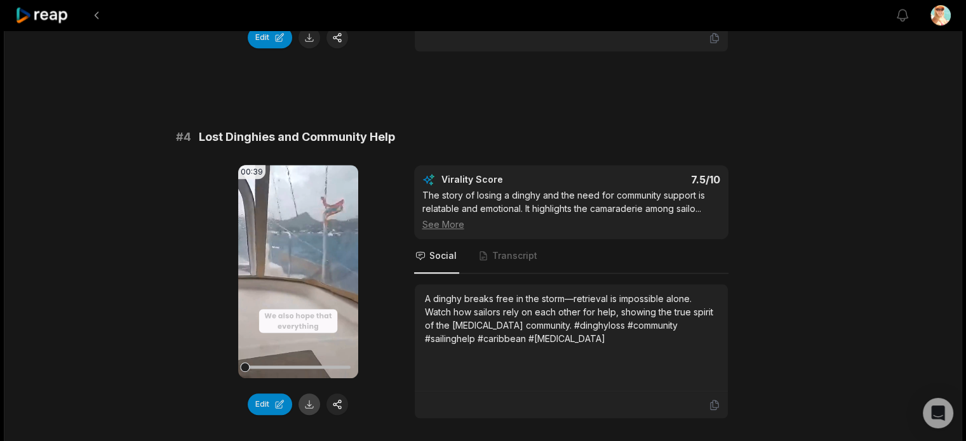
click at [309, 413] on button at bounding box center [309, 405] width 22 height 22
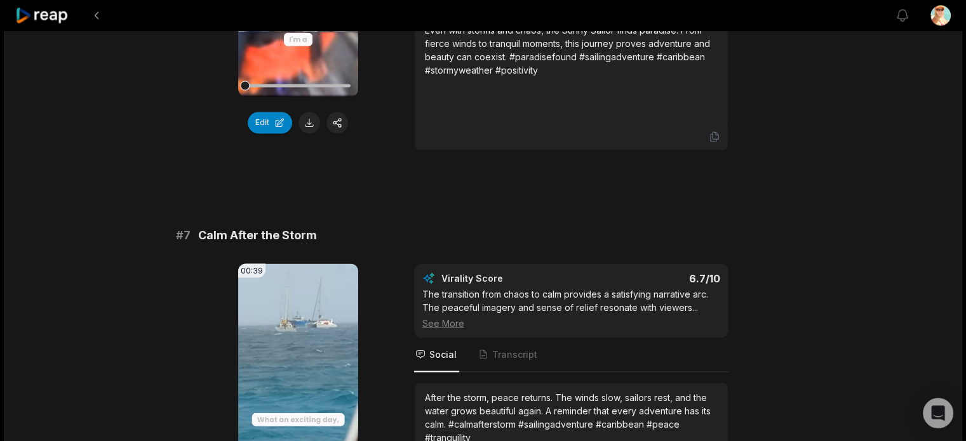
scroll to position [2286, 0]
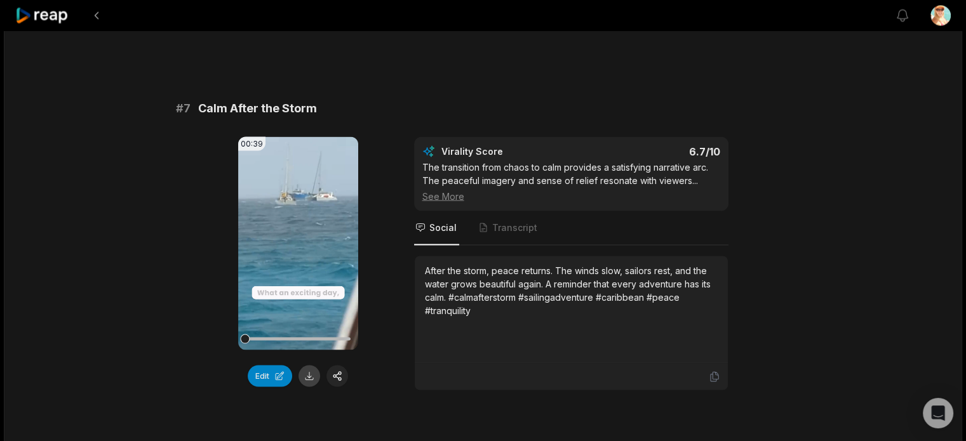
click at [309, 387] on button at bounding box center [309, 376] width 22 height 22
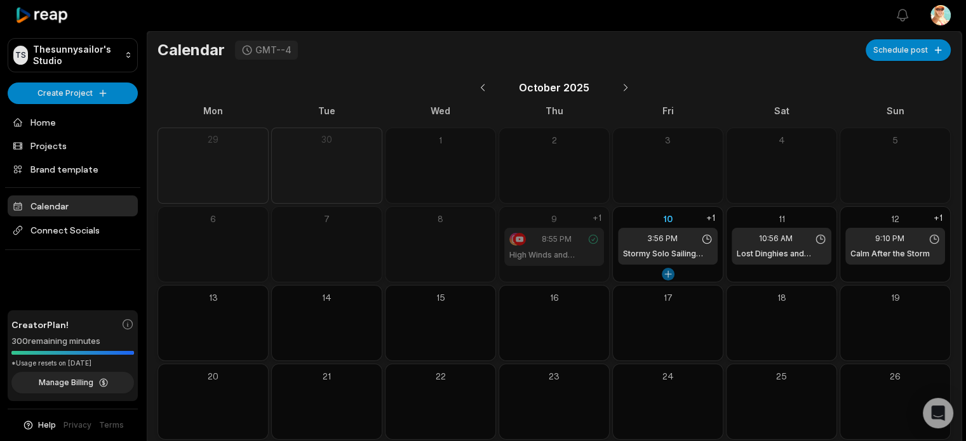
click at [668, 274] on button at bounding box center [668, 274] width 13 height 13
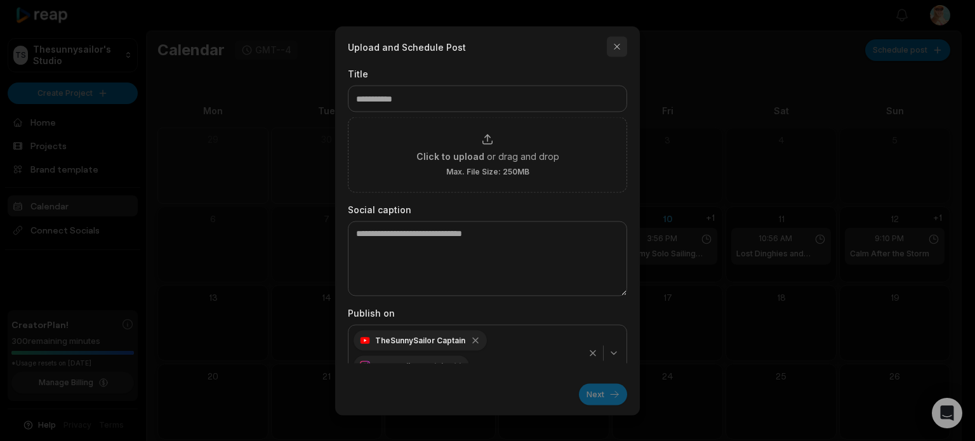
click at [616, 45] on button "button" at bounding box center [617, 46] width 20 height 20
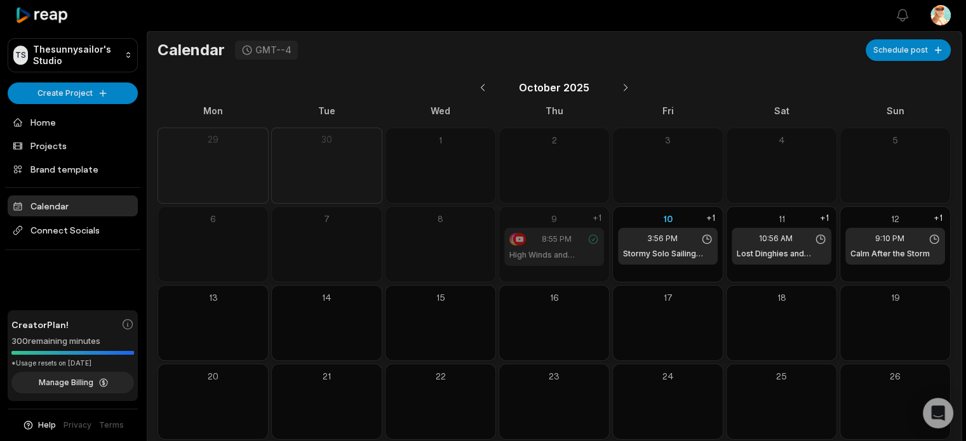
click at [547, 253] on h1 "High Winds and Dragging Boats" at bounding box center [554, 255] width 90 height 11
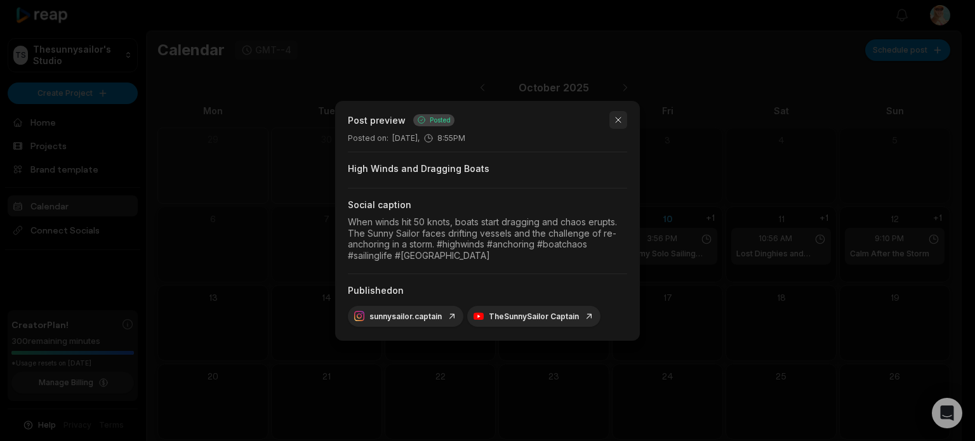
click at [617, 117] on button "button" at bounding box center [619, 120] width 18 height 18
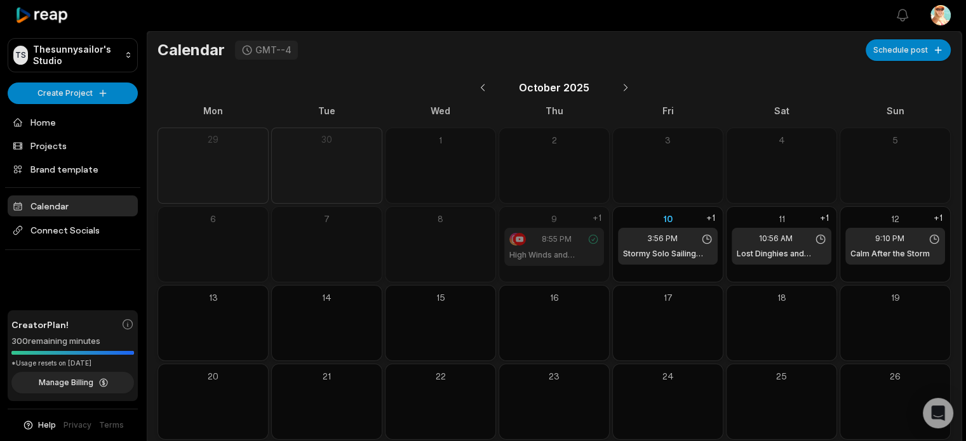
click at [559, 251] on h1 "High Winds and Dragging Boats" at bounding box center [554, 255] width 90 height 11
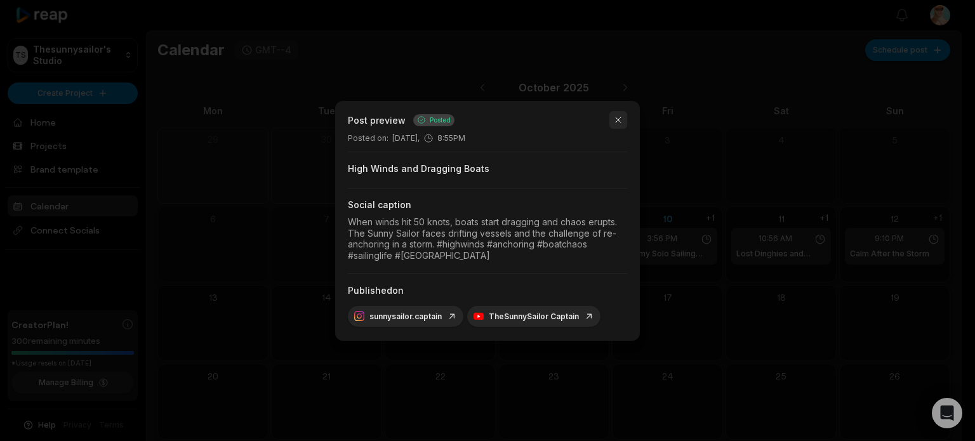
click at [622, 120] on button "button" at bounding box center [619, 120] width 18 height 18
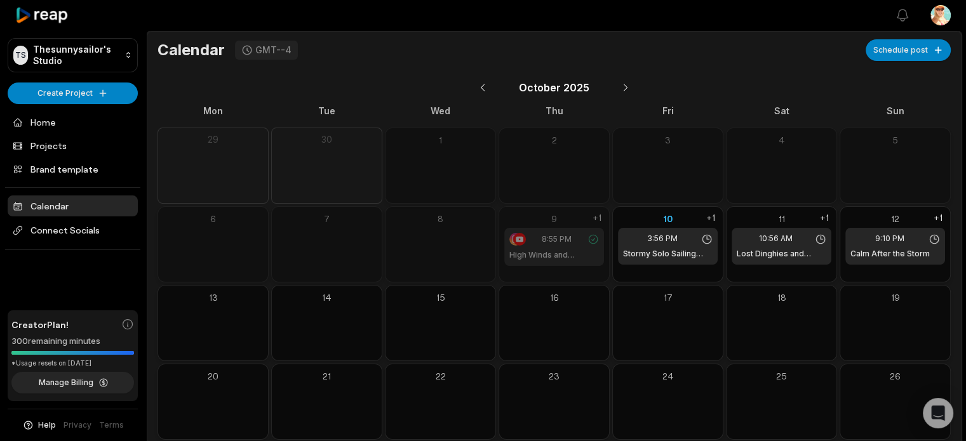
click at [516, 239] on icon at bounding box center [520, 239] width 8 height 5
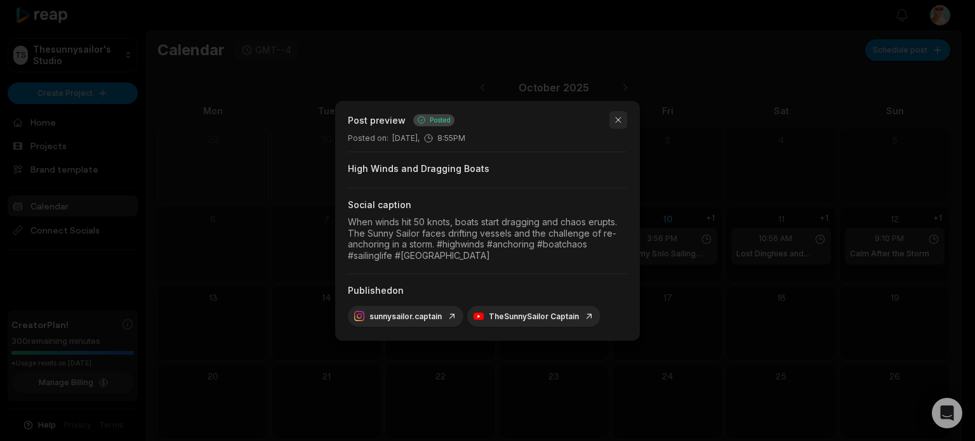
click at [620, 117] on button "button" at bounding box center [619, 120] width 18 height 18
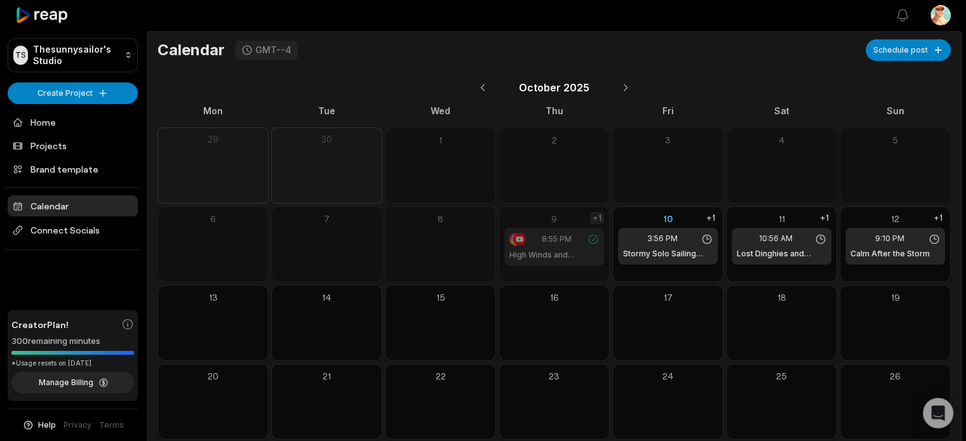
click at [599, 217] on div "+1" at bounding box center [597, 218] width 14 height 12
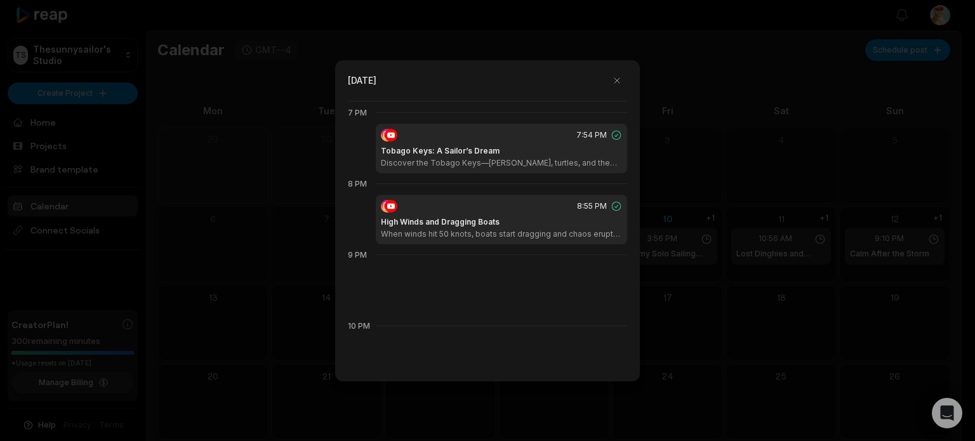
scroll to position [1351, 0]
click at [617, 79] on button "button" at bounding box center [617, 80] width 20 height 20
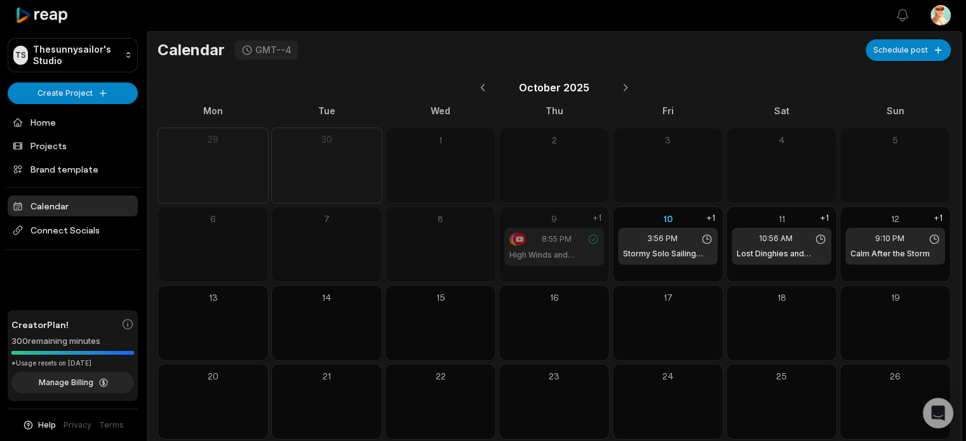
click at [534, 255] on h1 "High Winds and Dragging Boats" at bounding box center [554, 255] width 90 height 11
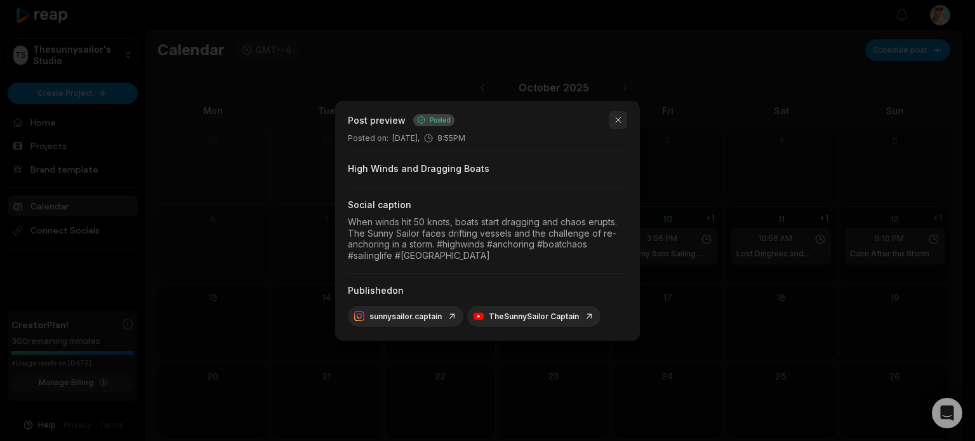
click at [622, 117] on button "button" at bounding box center [619, 120] width 18 height 18
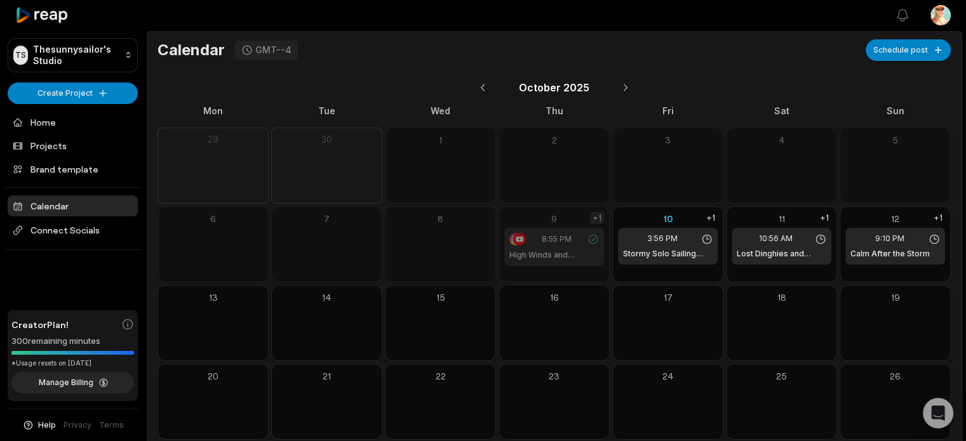
click at [597, 218] on div "+1" at bounding box center [597, 218] width 14 height 12
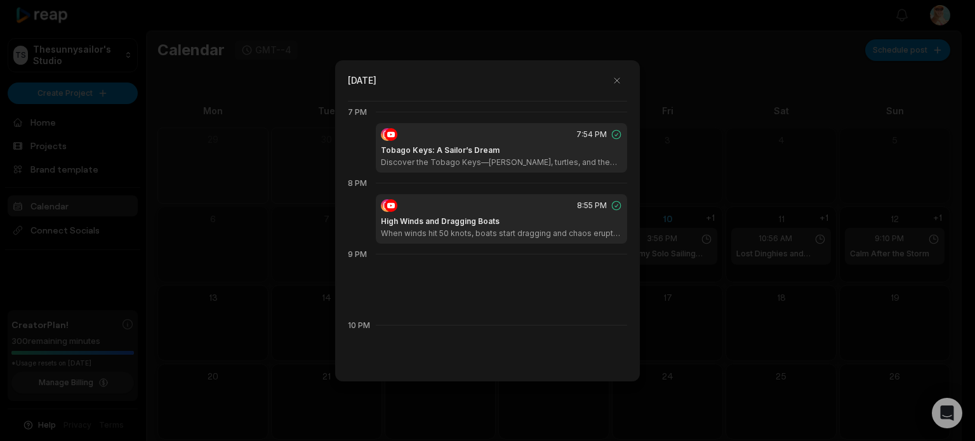
click at [443, 150] on h1 "Tobago Keys: A Sailor’s Dream" at bounding box center [440, 150] width 119 height 11
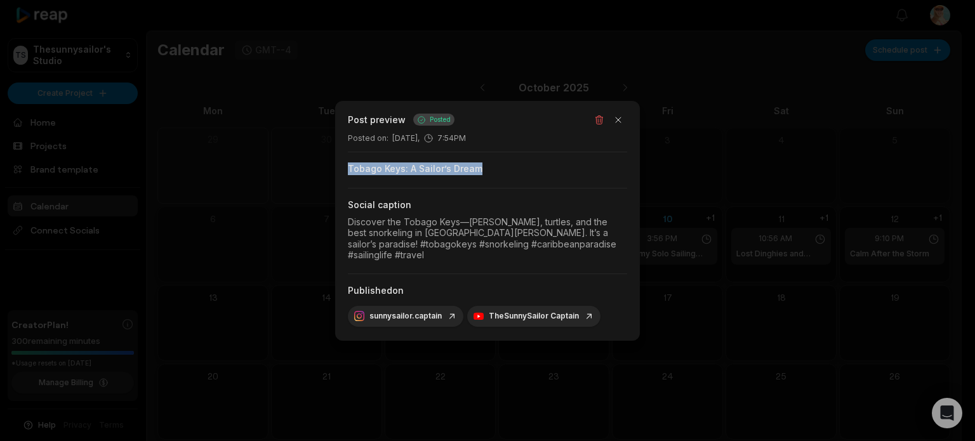
drag, startPoint x: 482, startPoint y: 168, endPoint x: 338, endPoint y: 166, distance: 143.5
click at [338, 166] on div "Post preview Posted Posted on : October 9, 7:54PM Tobago Keys: A Sailor’s Dream…" at bounding box center [487, 221] width 305 height 240
copy div "Tobago Keys: A Sailor’s Dream"
drag, startPoint x: 436, startPoint y: 258, endPoint x: 345, endPoint y: 218, distance: 99.2
click at [345, 218] on div "Post preview Posted Posted on : October 9, 7:54PM Tobago Keys: A Sailor’s Dream…" at bounding box center [487, 221] width 305 height 240
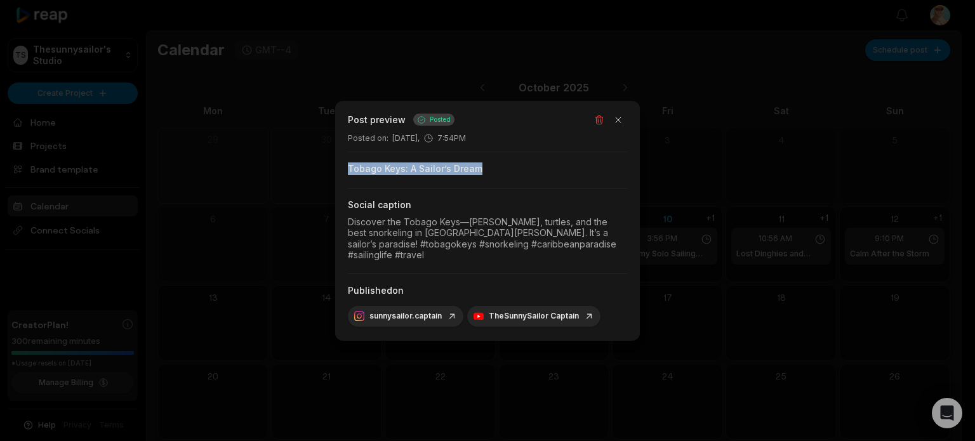
copy div "Discover the Tobago Keys—crystal waters, turtles, and the best snorkeling in Sa…"
click at [622, 116] on button "button" at bounding box center [619, 120] width 18 height 18
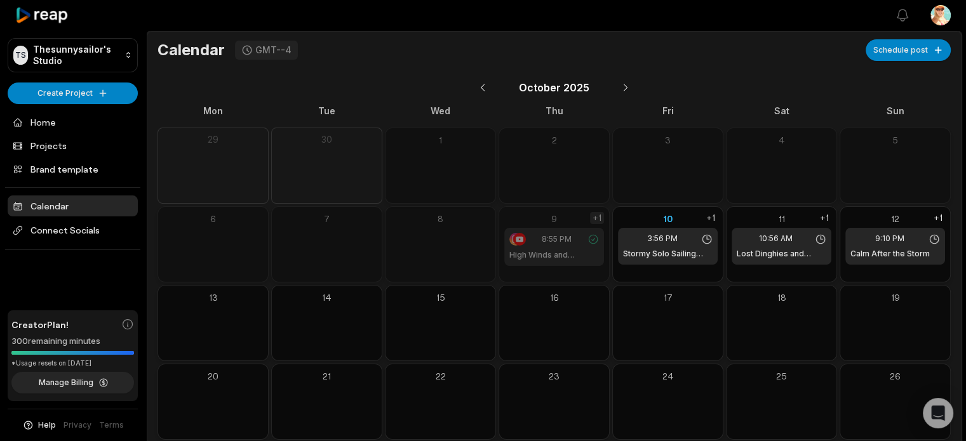
click at [595, 219] on div "+1" at bounding box center [597, 218] width 14 height 12
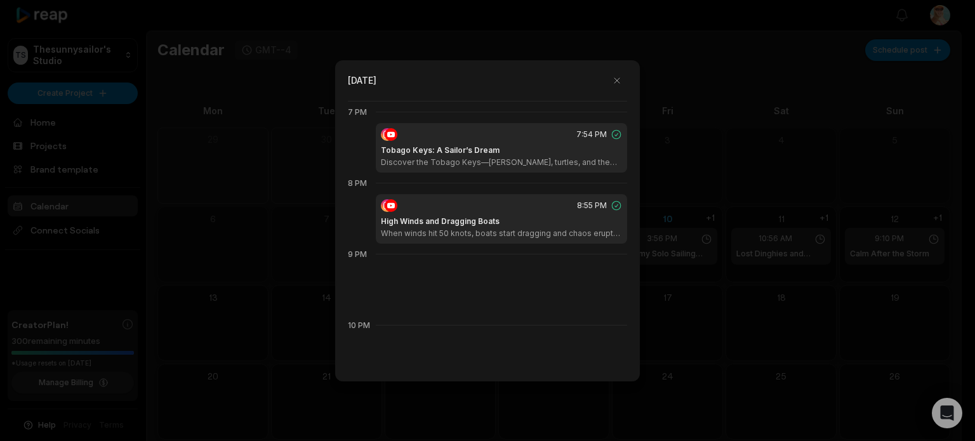
click at [427, 227] on div "High Winds and Dragging Boats When winds hit 50 knots, boats start dragging and…" at bounding box center [501, 227] width 241 height 23
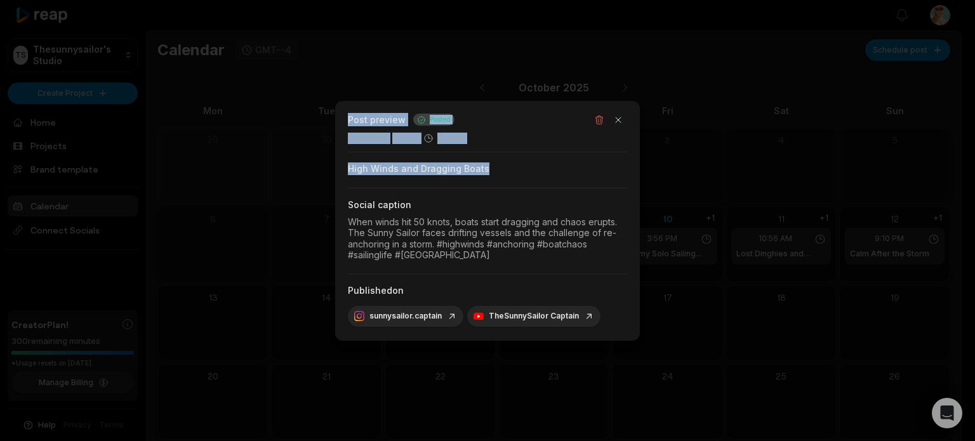
drag, startPoint x: 487, startPoint y: 170, endPoint x: 323, endPoint y: 178, distance: 164.1
click at [323, 178] on body "TS Thesunnysailor's Studio Create Project Home Projects Brand template Calendar…" at bounding box center [483, 220] width 966 height 441
copy body "Post preview Posted Posted on : October 9, 8:55PM High Winds and Dragging Boats"
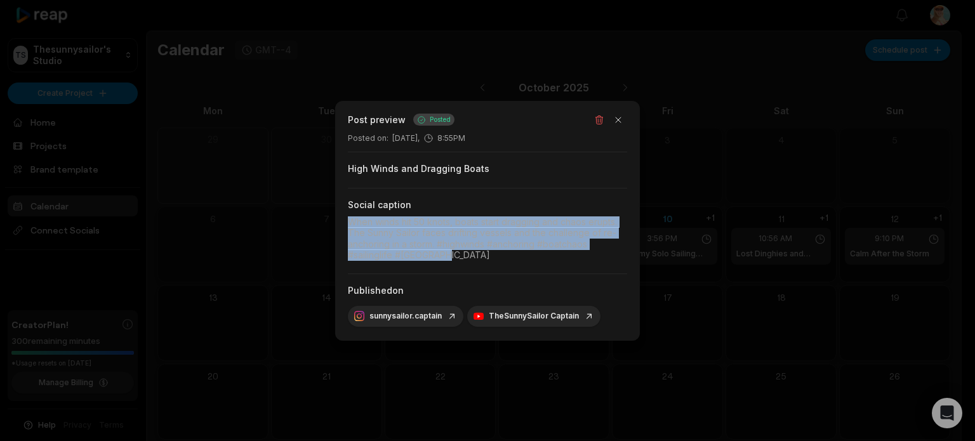
drag, startPoint x: 435, startPoint y: 256, endPoint x: 347, endPoint y: 222, distance: 94.5
click at [347, 222] on div "Post preview Posted Posted on : October 9, 8:55PM High Winds and Dragging Boats…" at bounding box center [487, 221] width 305 height 240
copy div "When winds hit 50 knots, boats start dragging and chaos erupts. The Sunny Sailo…"
click at [621, 114] on button "button" at bounding box center [619, 120] width 18 height 18
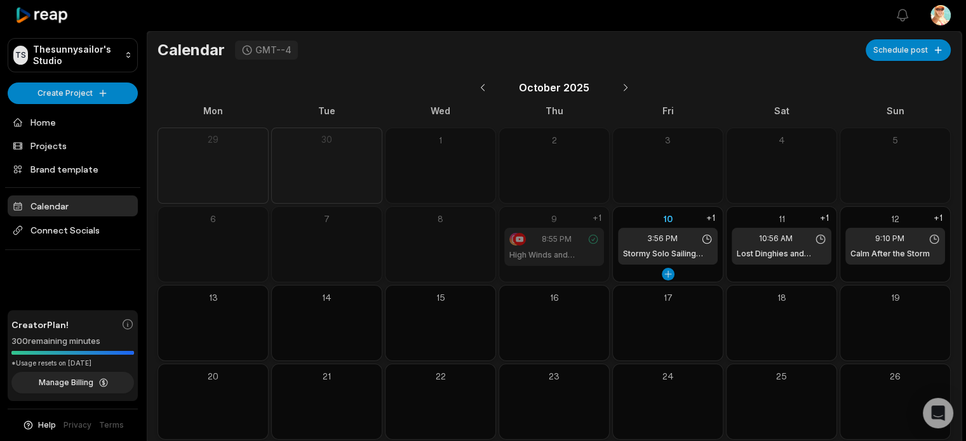
click at [662, 251] on h1 "Stormy Solo Sailing Begins" at bounding box center [668, 253] width 90 height 11
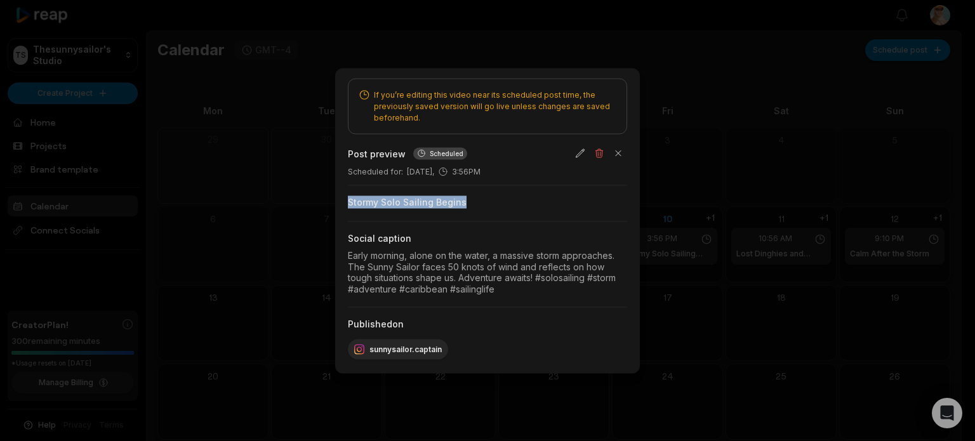
drag, startPoint x: 464, startPoint y: 205, endPoint x: 341, endPoint y: 197, distance: 122.8
click at [341, 197] on div "If you’re editing this video near its scheduled post time, the previously saved…" at bounding box center [487, 220] width 305 height 305
copy div "Stormy Solo Sailing Begins"
click at [474, 257] on div "Early morning, alone on the water, a massive storm approaches. The Sunny Sailor…" at bounding box center [487, 272] width 279 height 44
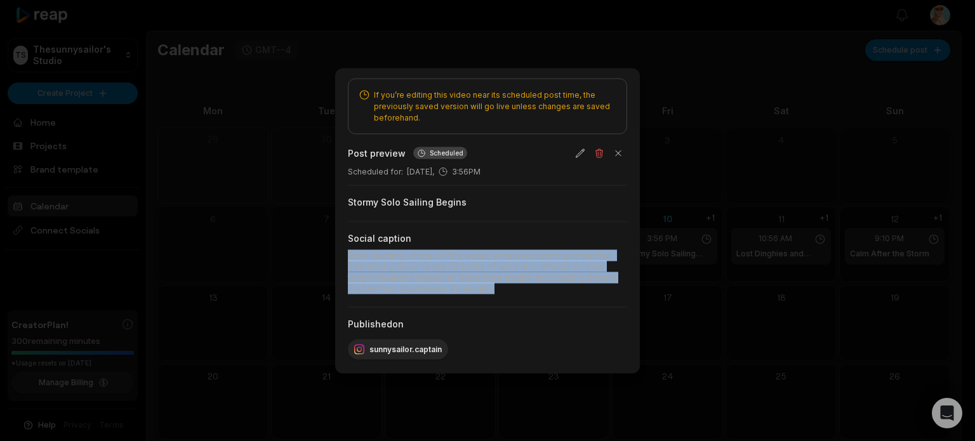
drag, startPoint x: 496, startPoint y: 289, endPoint x: 337, endPoint y: 255, distance: 163.0
click at [337, 255] on div "If you’re editing this video near its scheduled post time, the previously saved…" at bounding box center [487, 220] width 305 height 305
copy div "Early morning, alone on the water, a massive storm approaches. The Sunny Sailor…"
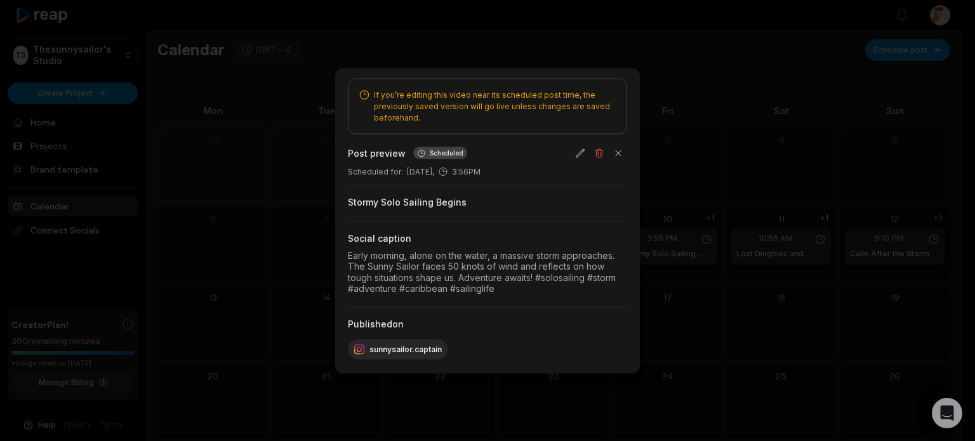
click at [467, 203] on div "Stormy Solo Sailing Begins" at bounding box center [487, 202] width 279 height 13
drag, startPoint x: 462, startPoint y: 202, endPoint x: 343, endPoint y: 200, distance: 119.4
click at [343, 200] on div "If you’re editing this video near its scheduled post time, the previously saved…" at bounding box center [487, 220] width 305 height 305
copy div "Stormy Solo Sailing Begins"
click at [618, 154] on button "button" at bounding box center [619, 153] width 18 height 18
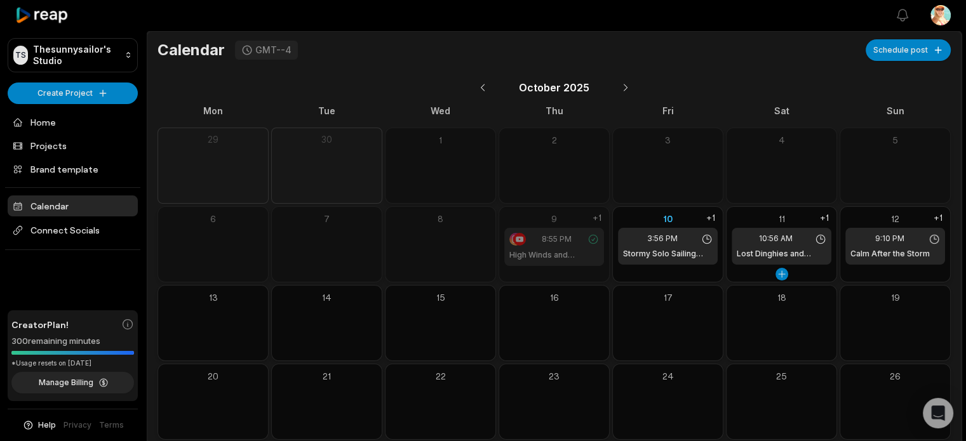
click at [789, 246] on div "10:56 AM Lost Dinghies and Community Help #shorts" at bounding box center [781, 246] width 100 height 37
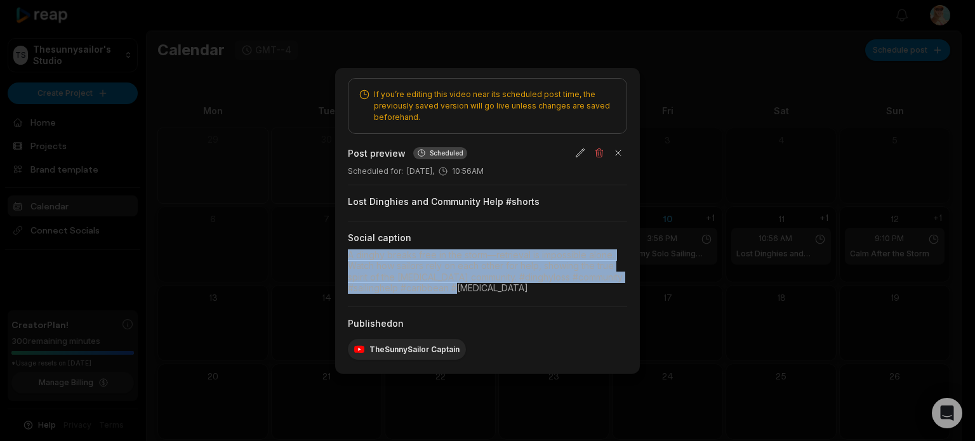
drag, startPoint x: 490, startPoint y: 289, endPoint x: 344, endPoint y: 255, distance: 150.6
click at [344, 255] on div "If you’re editing this video near its scheduled post time, the previously saved…" at bounding box center [487, 221] width 305 height 306
copy div "A dinghy breaks free in the storm—retrieval is impossible alone. Watch how sail…"
click at [618, 154] on button "button" at bounding box center [619, 153] width 18 height 18
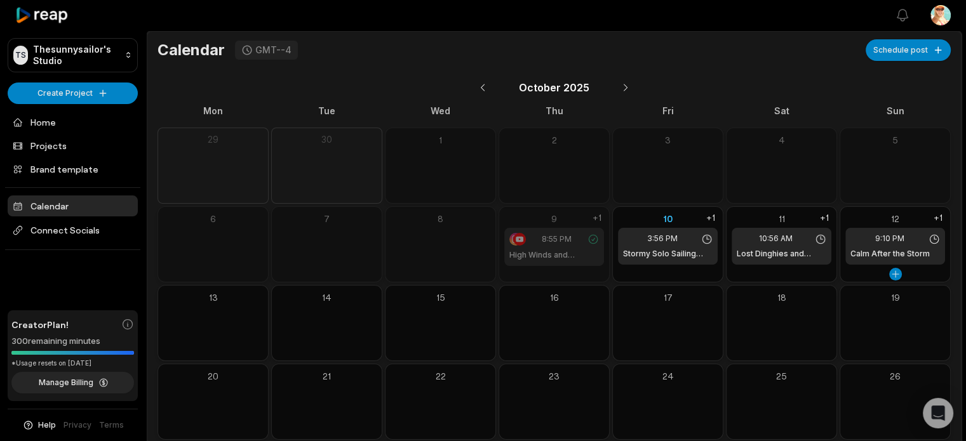
click at [897, 242] on span "9:10 PM" at bounding box center [889, 238] width 29 height 11
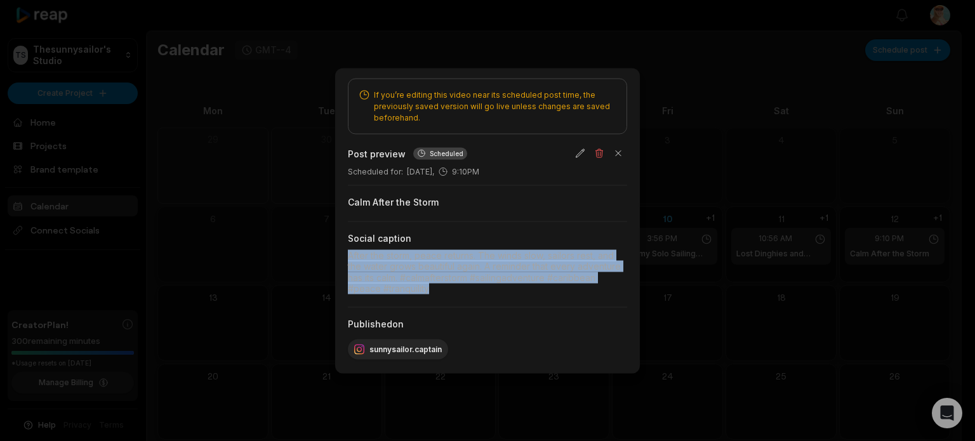
drag, startPoint x: 432, startPoint y: 293, endPoint x: 347, endPoint y: 257, distance: 92.2
click at [347, 257] on div "If you’re editing this video near its scheduled post time, the previously saved…" at bounding box center [487, 220] width 305 height 305
copy div "After the storm, peace returns. The winds slow, sailors rest, and the water gro…"
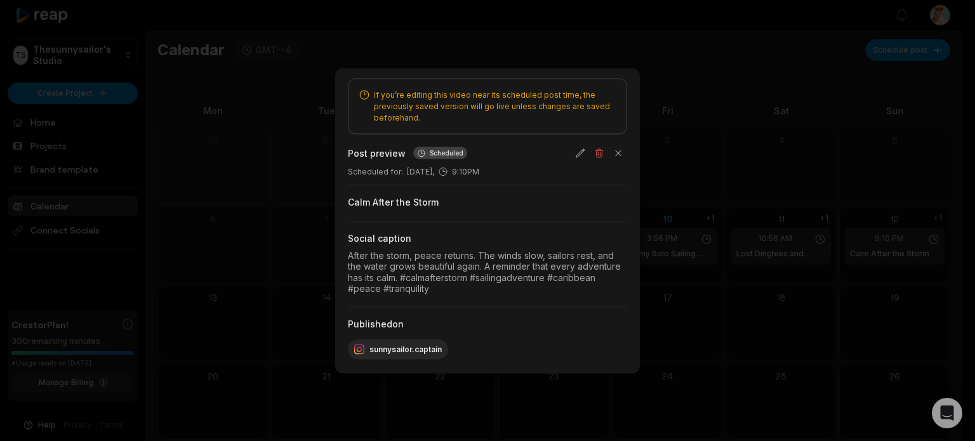
click at [408, 201] on div "Calm After the Storm" at bounding box center [487, 202] width 279 height 13
drag, startPoint x: 436, startPoint y: 202, endPoint x: 344, endPoint y: 202, distance: 91.4
click at [344, 202] on div "If you’re editing this video near its scheduled post time, the previously saved…" at bounding box center [487, 220] width 305 height 305
copy div "Calm After the Storm"
click at [620, 151] on button "button" at bounding box center [619, 153] width 18 height 18
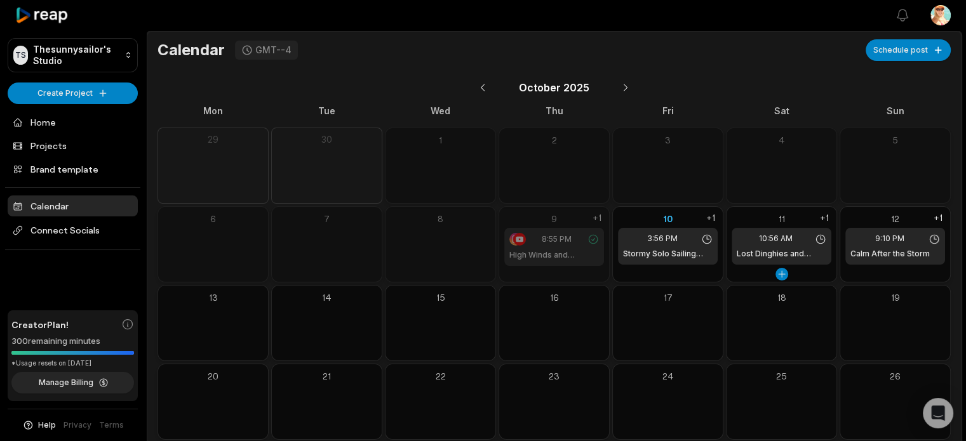
click at [761, 247] on div "10:56 AM Lost Dinghies and Community Help #shorts" at bounding box center [781, 246] width 100 height 37
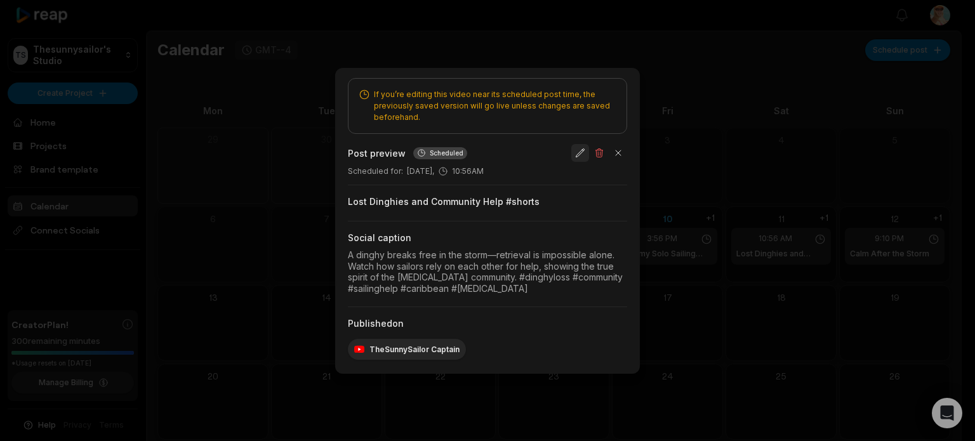
click at [578, 152] on button "button" at bounding box center [580, 153] width 18 height 18
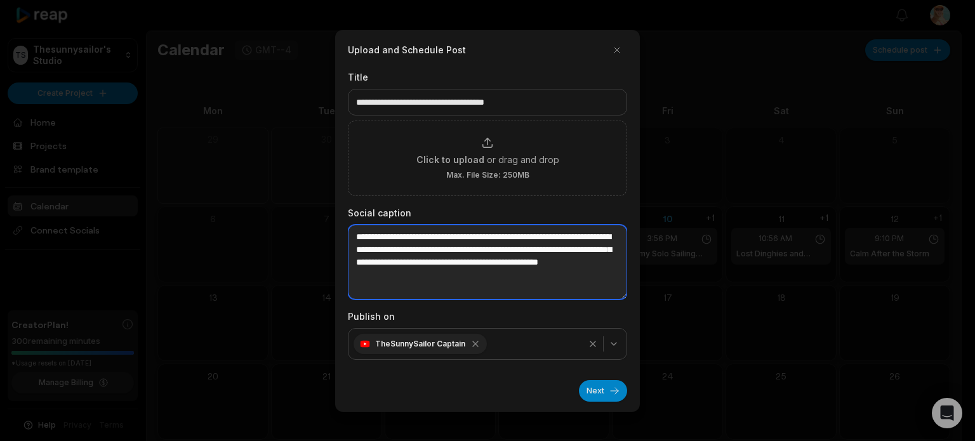
drag, startPoint x: 506, startPoint y: 235, endPoint x: 496, endPoint y: 236, distance: 10.2
click at [496, 236] on textarea "**********" at bounding box center [487, 262] width 279 height 75
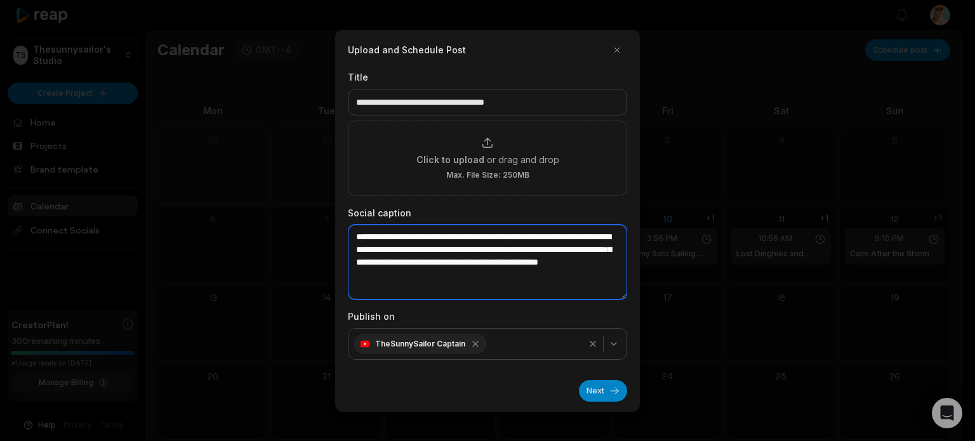
type textarea "**********"
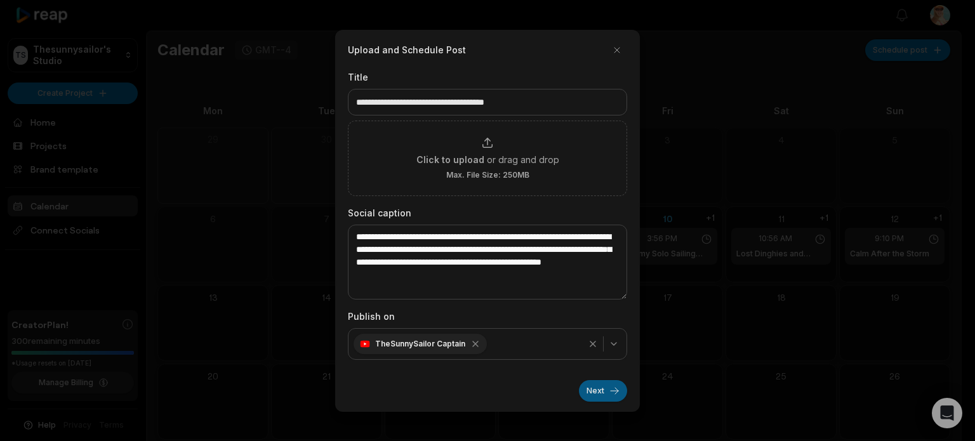
click at [598, 390] on button "Next" at bounding box center [603, 391] width 48 height 22
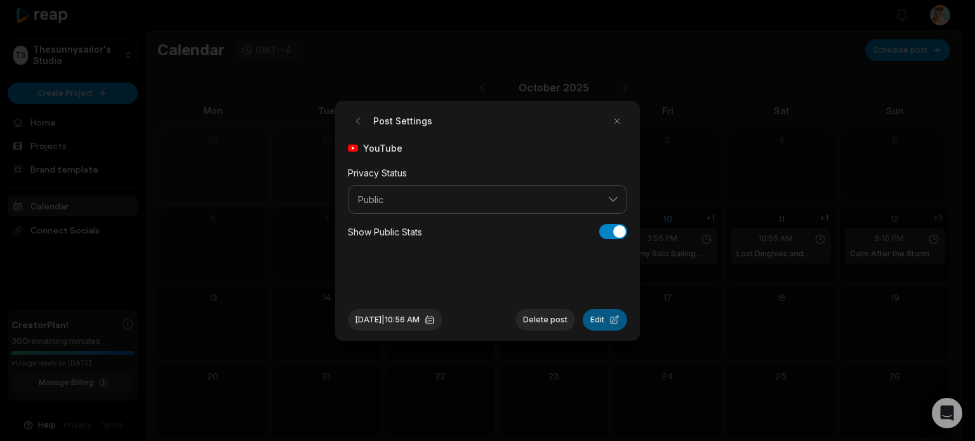
click at [607, 320] on button "Edit" at bounding box center [605, 320] width 44 height 22
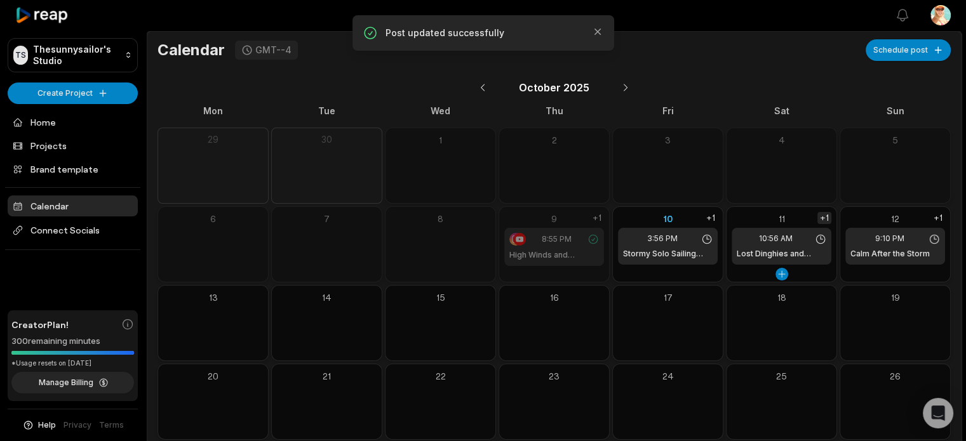
click at [822, 217] on div "+1" at bounding box center [824, 218] width 14 height 12
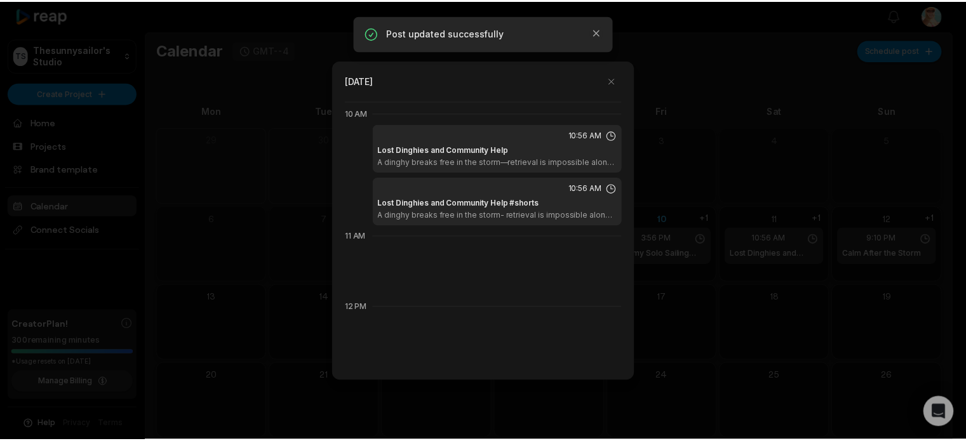
scroll to position [711, 0]
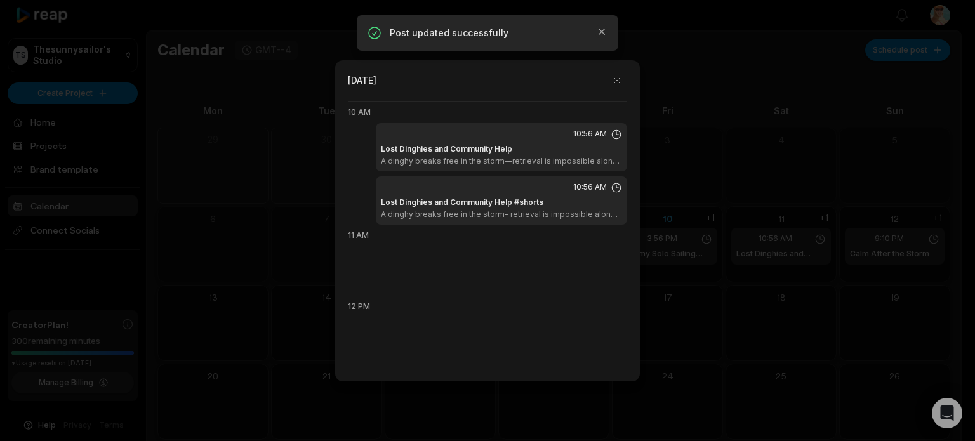
click at [481, 145] on h1 "Lost Dinghies and Community Help" at bounding box center [446, 148] width 131 height 11
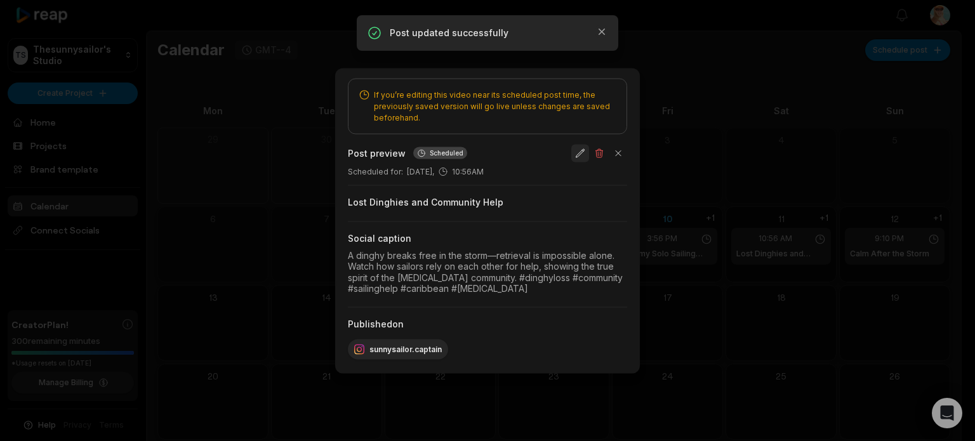
click at [578, 151] on button "button" at bounding box center [580, 153] width 18 height 18
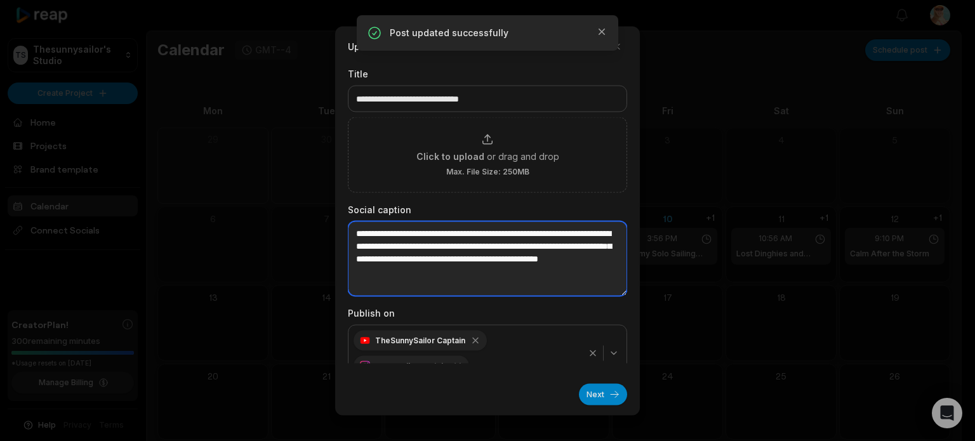
click at [497, 231] on textarea "**********" at bounding box center [487, 258] width 279 height 75
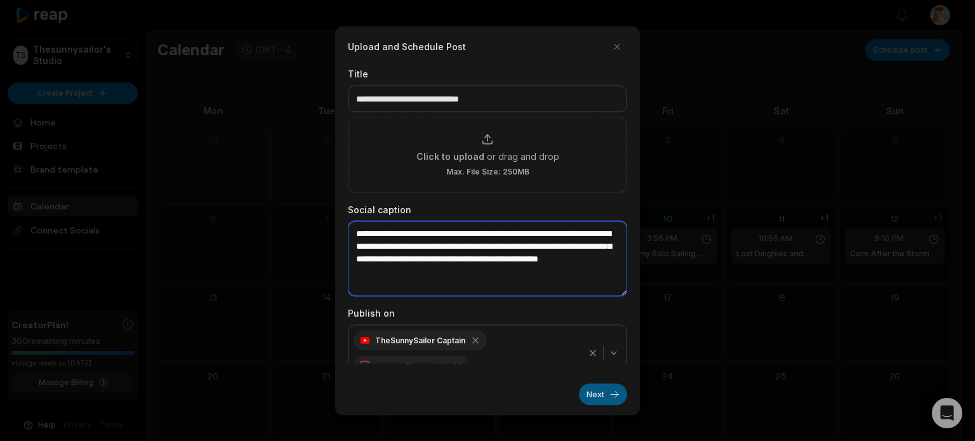
type textarea "**********"
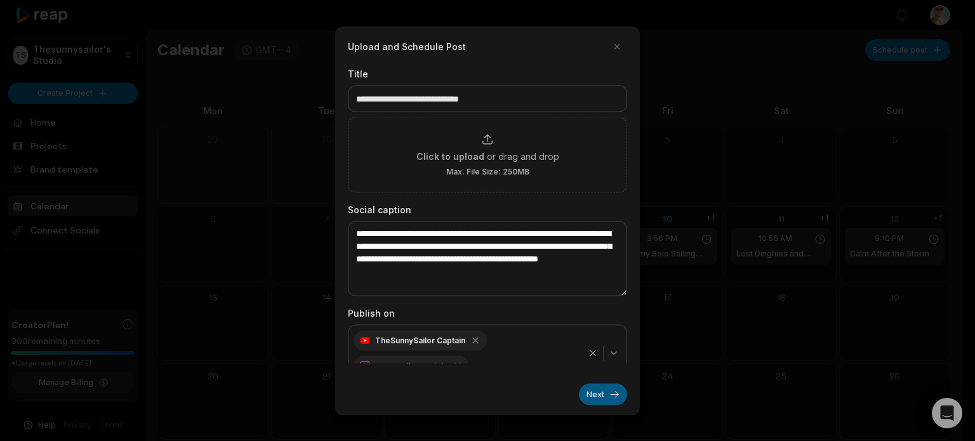
click at [603, 393] on button "Next" at bounding box center [603, 395] width 48 height 22
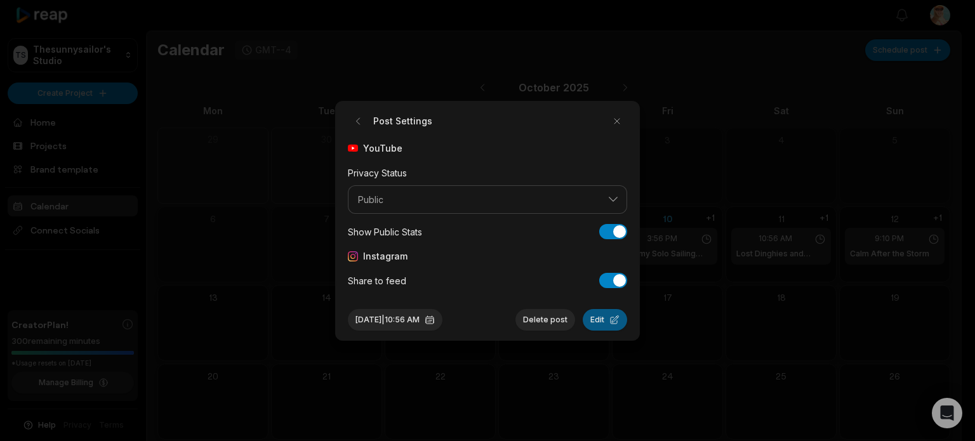
click at [604, 323] on button "Edit" at bounding box center [605, 320] width 44 height 22
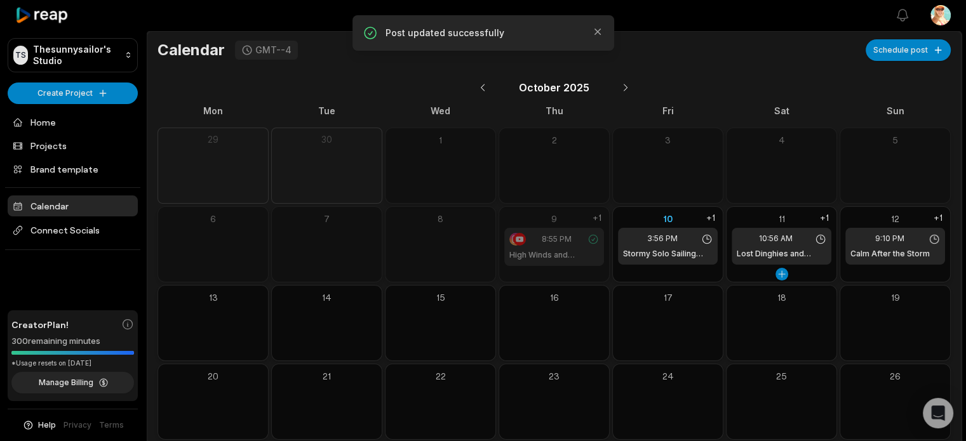
click at [775, 240] on span "10:56 AM" at bounding box center [776, 238] width 34 height 11
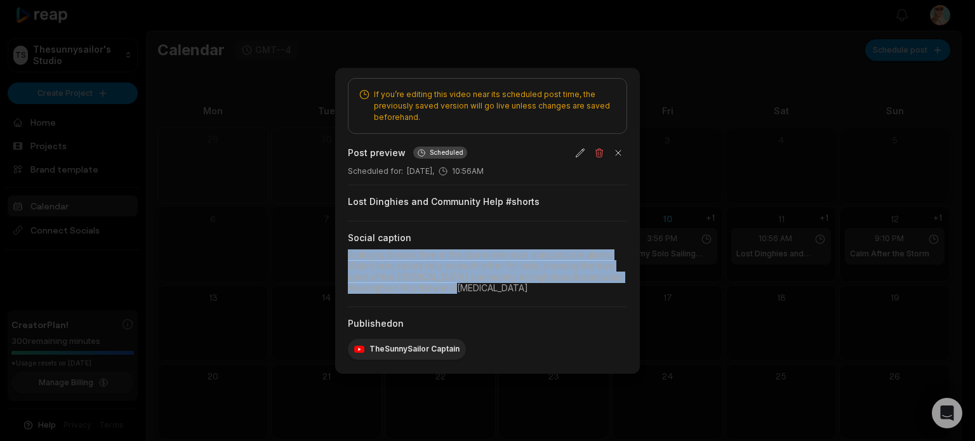
drag, startPoint x: 494, startPoint y: 288, endPoint x: 345, endPoint y: 251, distance: 153.5
click at [345, 251] on div "If you’re editing this video near its scheduled post time, the previously saved…" at bounding box center [487, 221] width 305 height 306
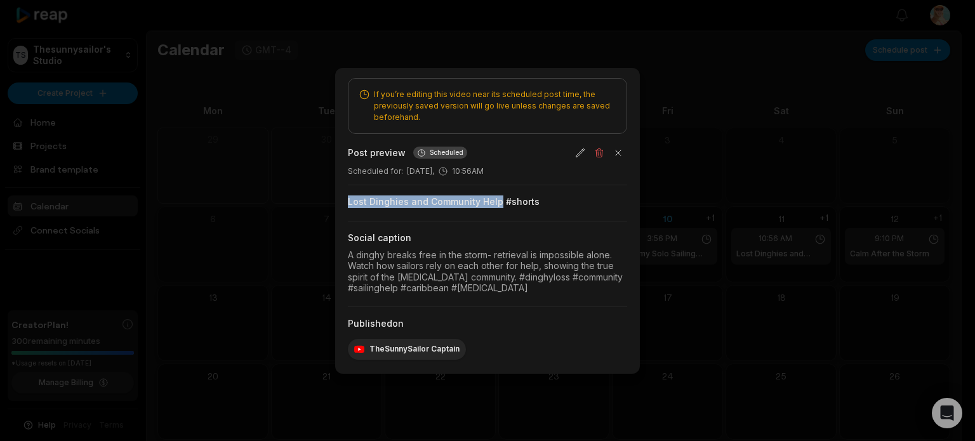
drag, startPoint x: 496, startPoint y: 203, endPoint x: 345, endPoint y: 199, distance: 150.5
click at [345, 199] on div "If you’re editing this video near its scheduled post time, the previously saved…" at bounding box center [487, 221] width 305 height 306
click at [620, 152] on button "button" at bounding box center [619, 153] width 18 height 18
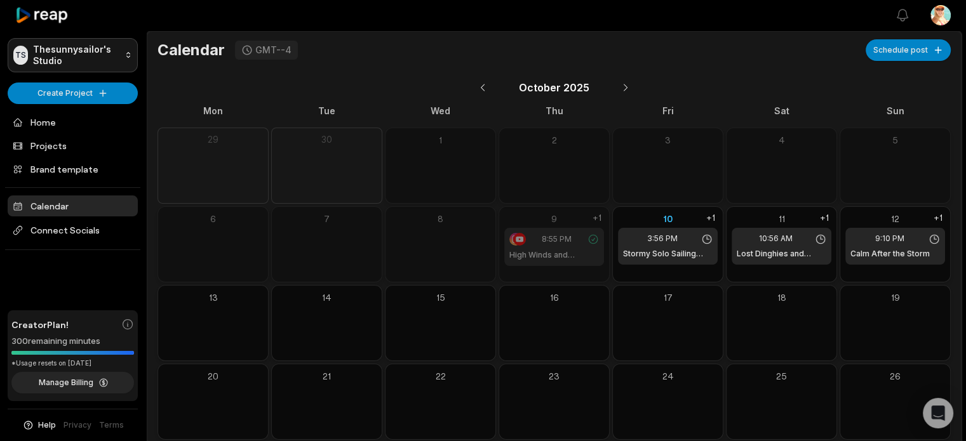
click at [72, 57] on html "TS Thesunnysailor's Studio Create Project Home Projects Brand template Calendar…" at bounding box center [483, 220] width 966 height 441
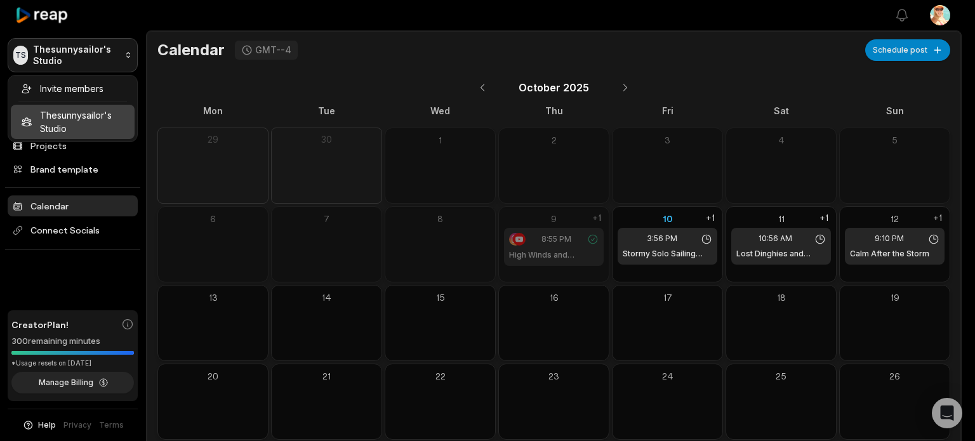
click at [72, 57] on html "TS Thesunnysailor's Studio Create Project Home Projects Brand template Calendar…" at bounding box center [487, 220] width 975 height 441
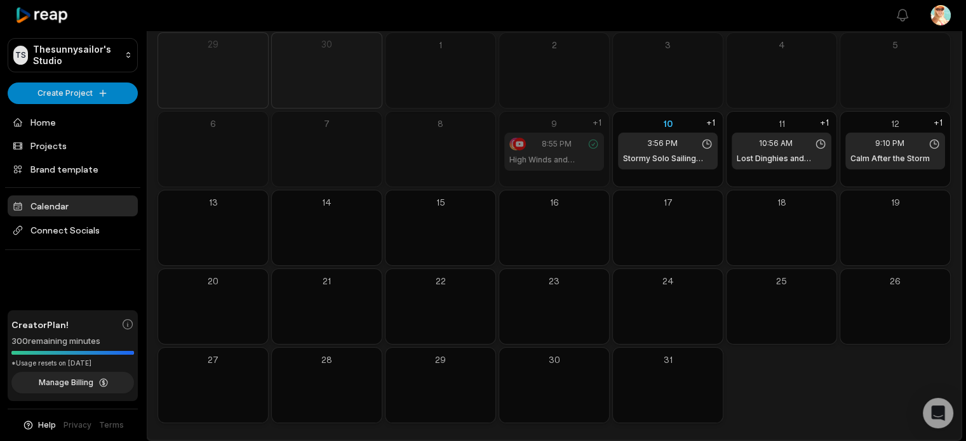
scroll to position [98, 0]
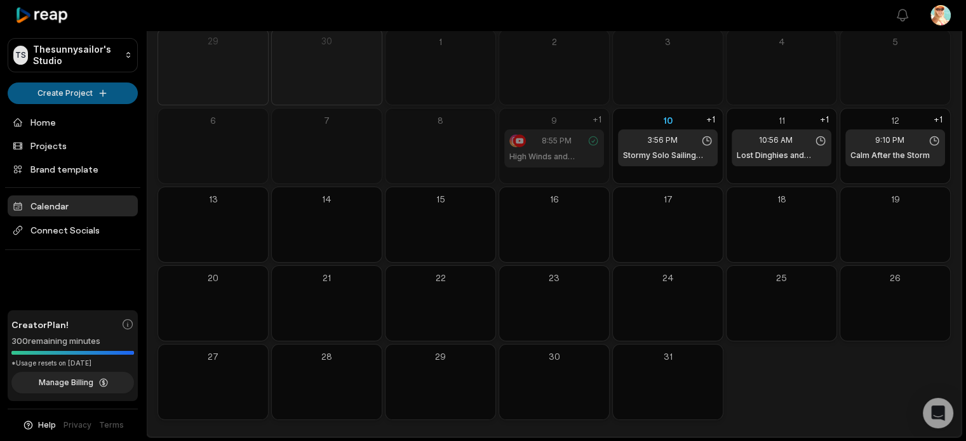
click at [79, 94] on html "TS Thesunnysailor's Studio Create Project Home Projects Brand template Calendar…" at bounding box center [483, 122] width 966 height 441
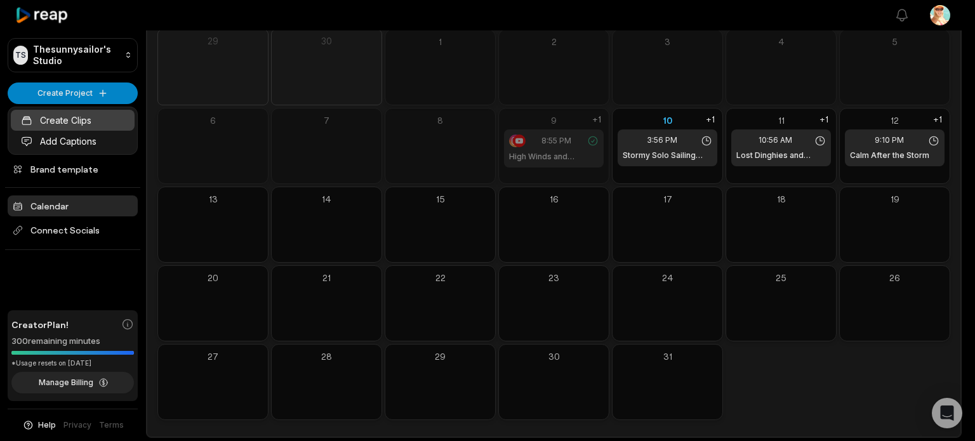
click at [70, 122] on link "Create Clips" at bounding box center [73, 120] width 124 height 21
